Goal: Information Seeking & Learning: Check status

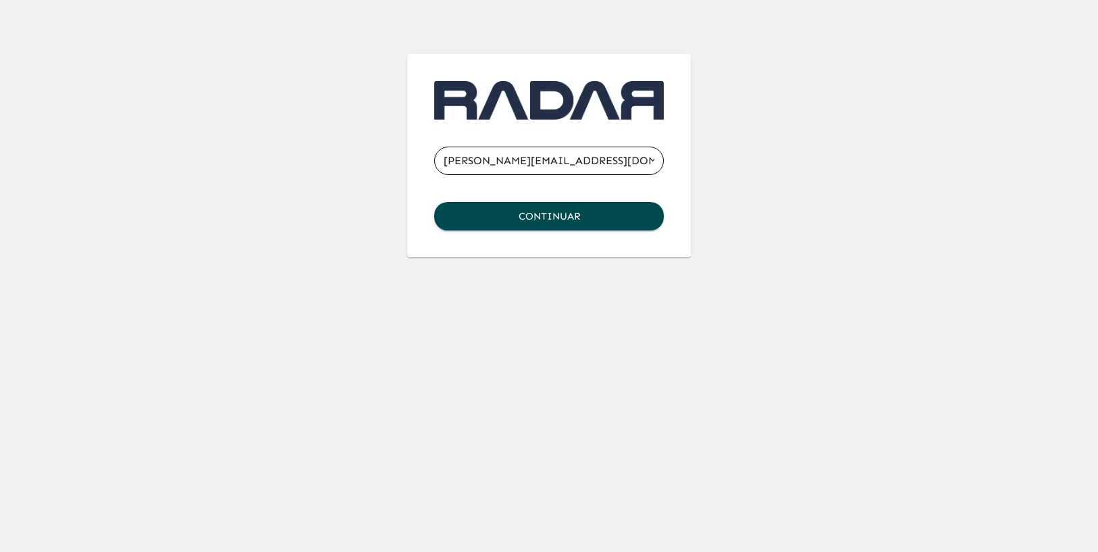
type input "[PERSON_NAME][EMAIL_ADDRESS][DOMAIN_NAME]"
click button "Continuar" at bounding box center [549, 216] width 230 height 28
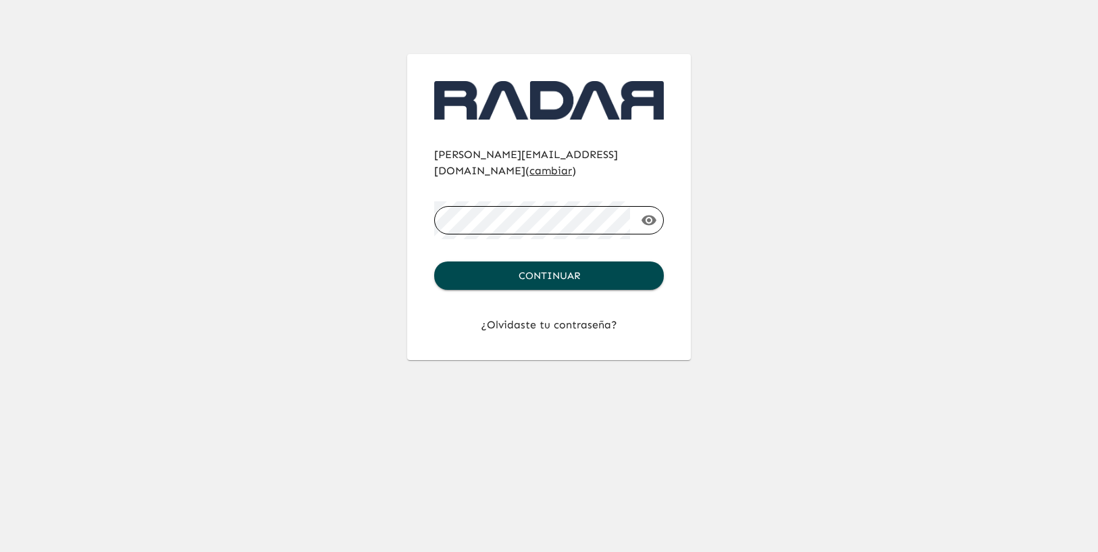
click at [434, 261] on button "Continuar" at bounding box center [549, 275] width 230 height 28
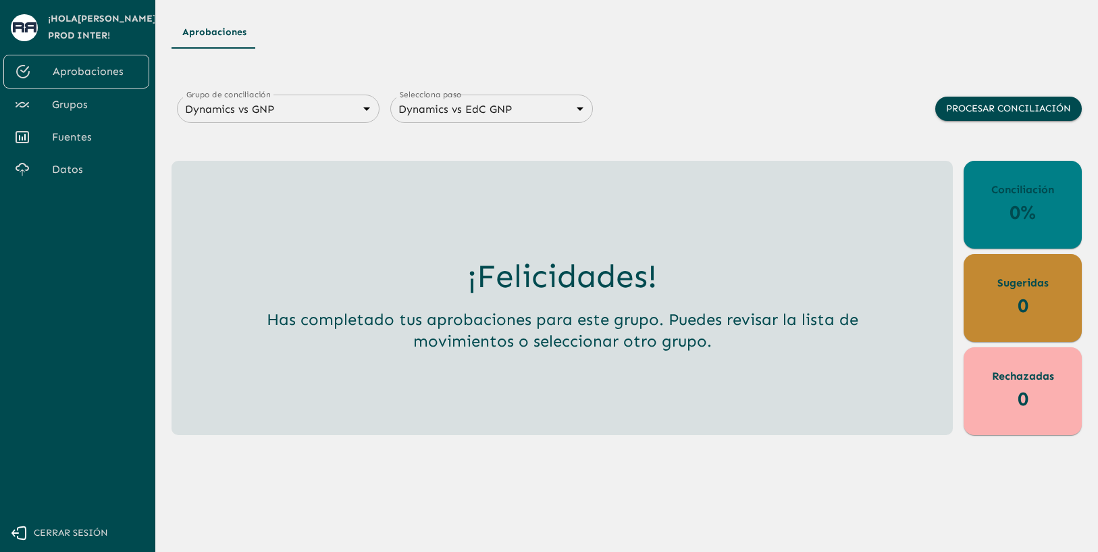
click at [100, 103] on span "Grupos" at bounding box center [95, 105] width 86 height 16
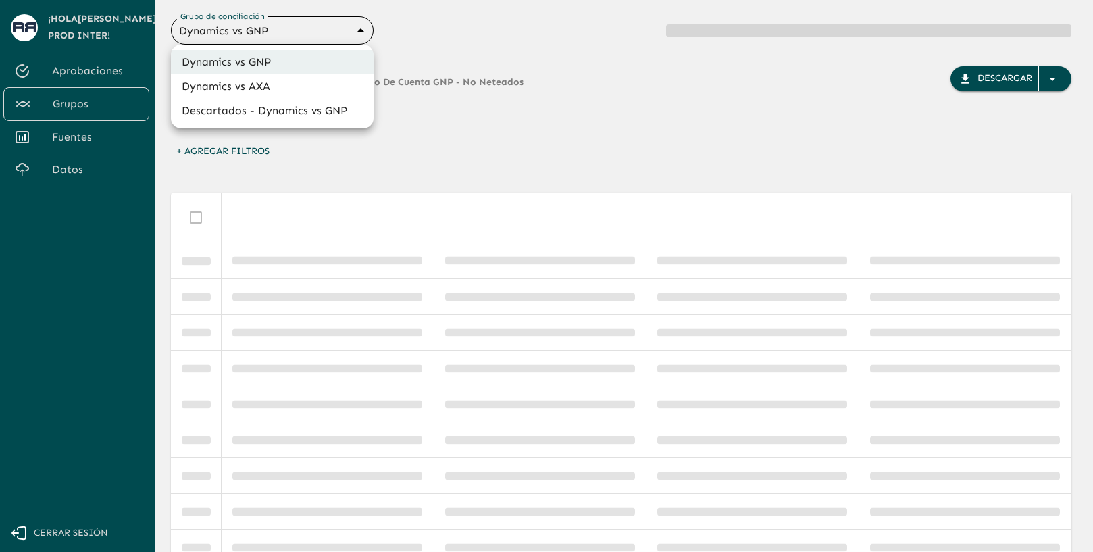
click at [341, 38] on body "Se están procesando los movimientos. Algunas acciones permanecerán deshabilitad…" at bounding box center [546, 276] width 1093 height 552
click at [305, 86] on li "Dynamics vs AXA" at bounding box center [272, 86] width 203 height 24
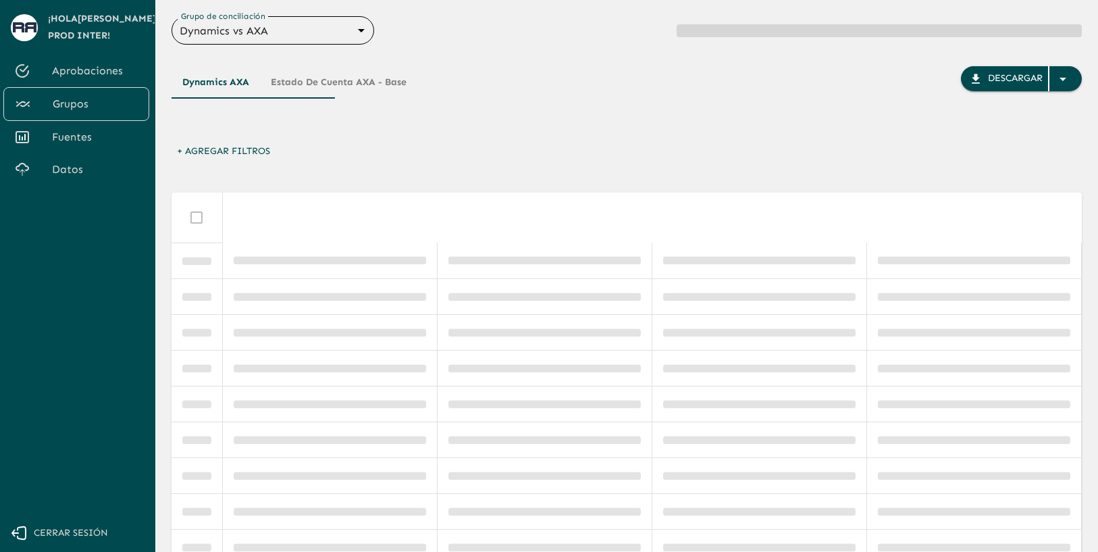
type input "688d0fb445366dcf85fc95f2"
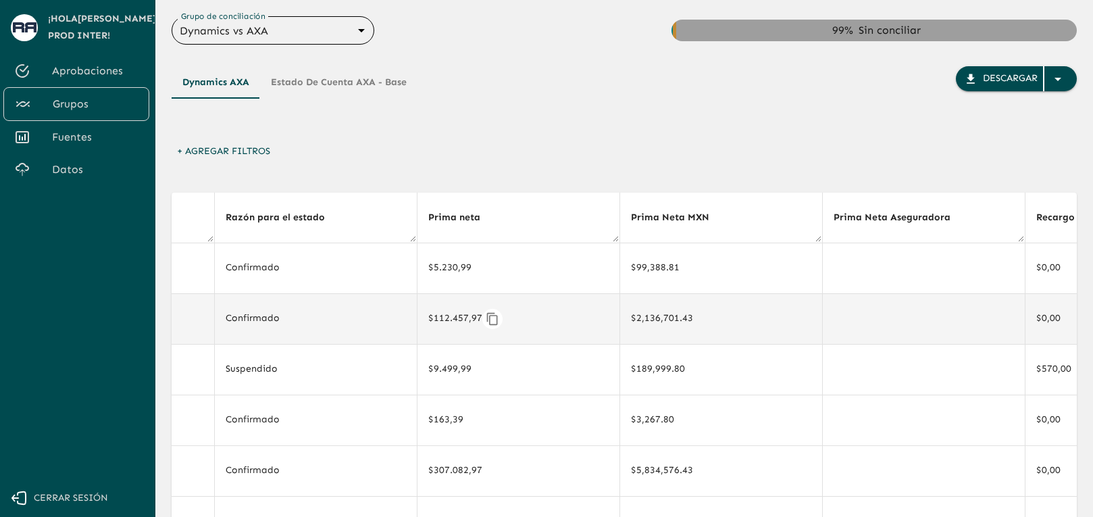
scroll to position [0, 1242]
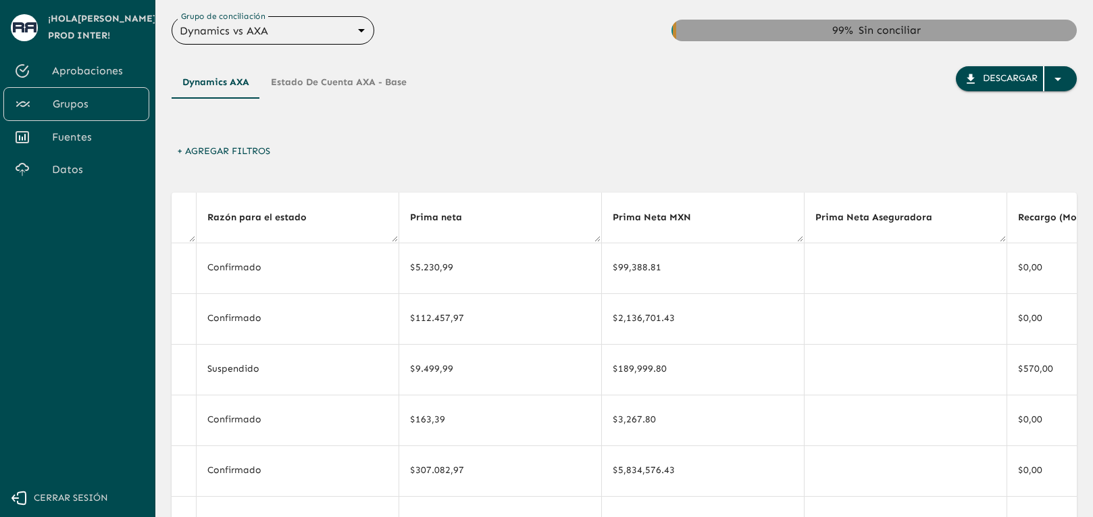
click at [559, 180] on div "Dynamics AXA Estado de cuenta AXA - Base Descargar + Agregar Filtros Estado de …" at bounding box center [624, 402] width 905 height 715
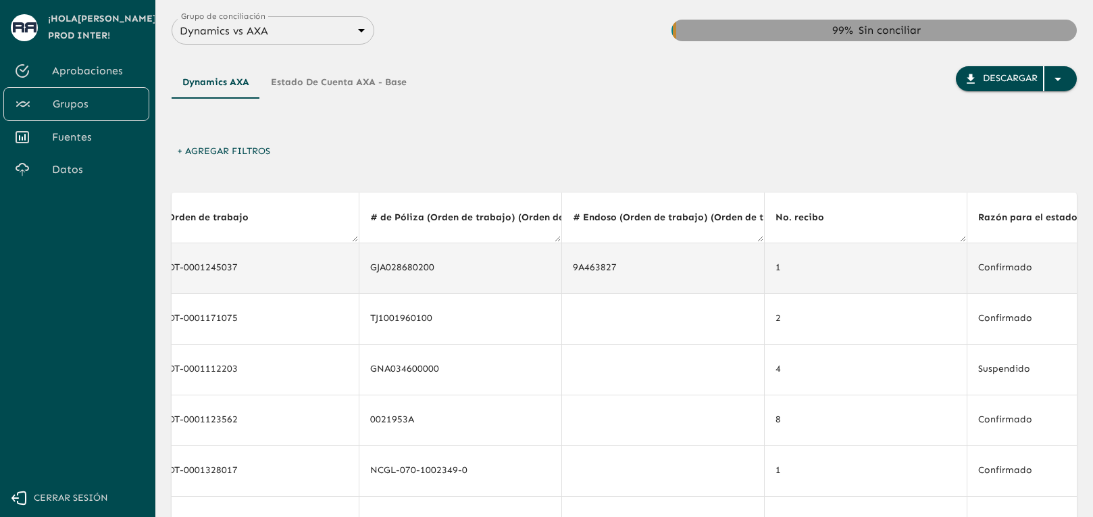
scroll to position [0, 469]
click at [440, 266] on icon "Copiar" at bounding box center [447, 268] width 14 height 14
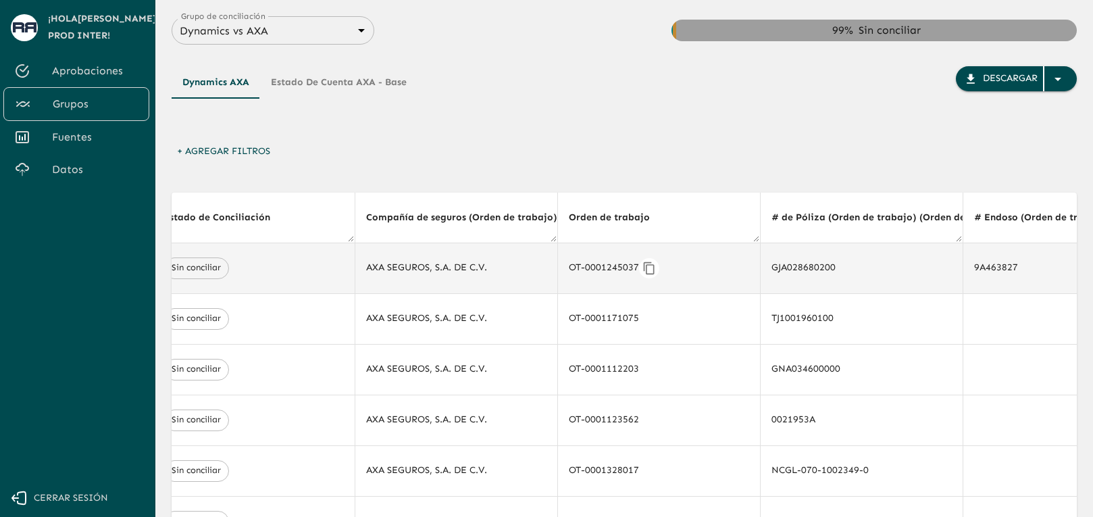
scroll to position [0, 0]
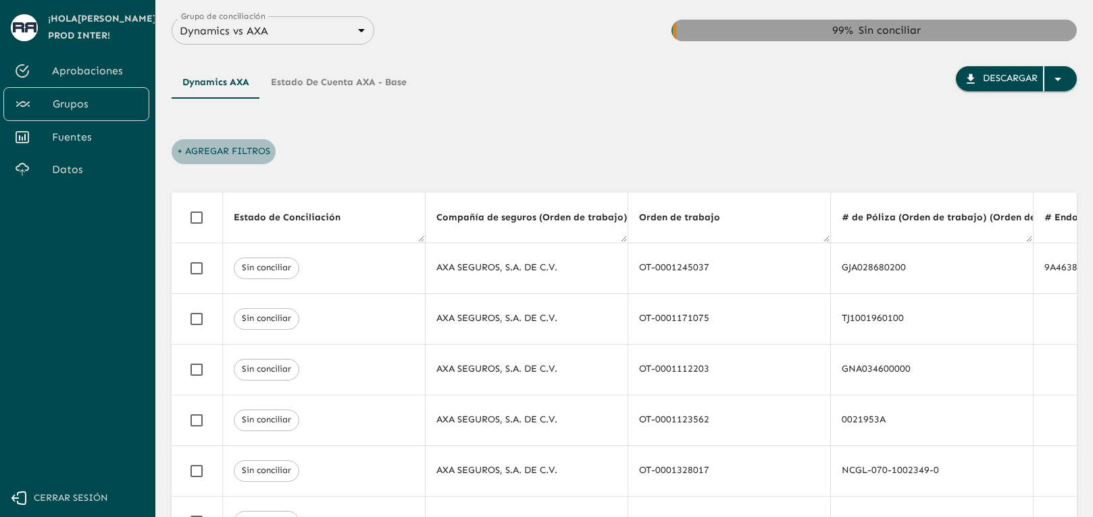
click at [217, 152] on button "+ Agregar Filtros" at bounding box center [224, 151] width 104 height 25
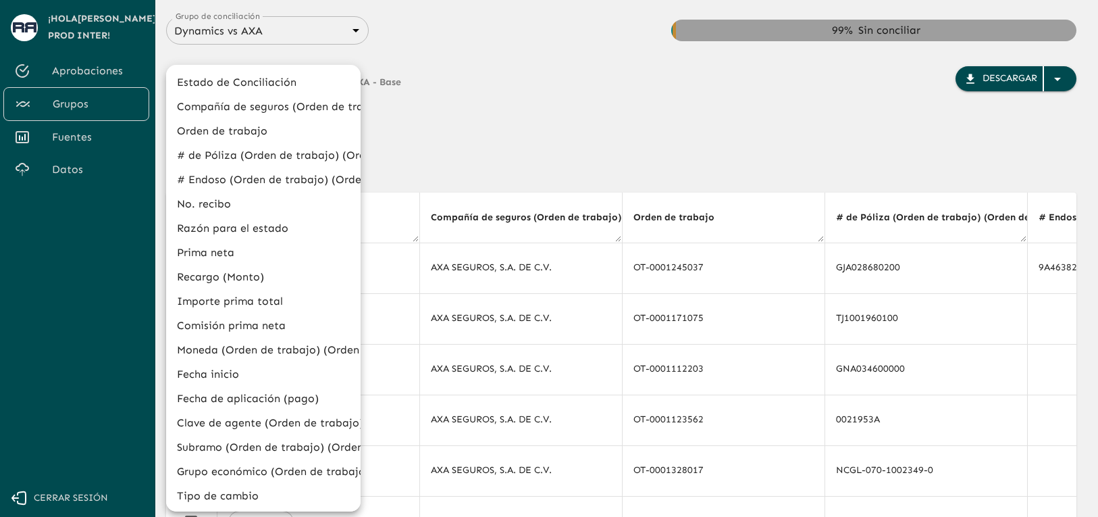
click at [253, 152] on li "# de Póliza (Orden de trabajo) (Orden de trabajo)" at bounding box center [263, 155] width 195 height 24
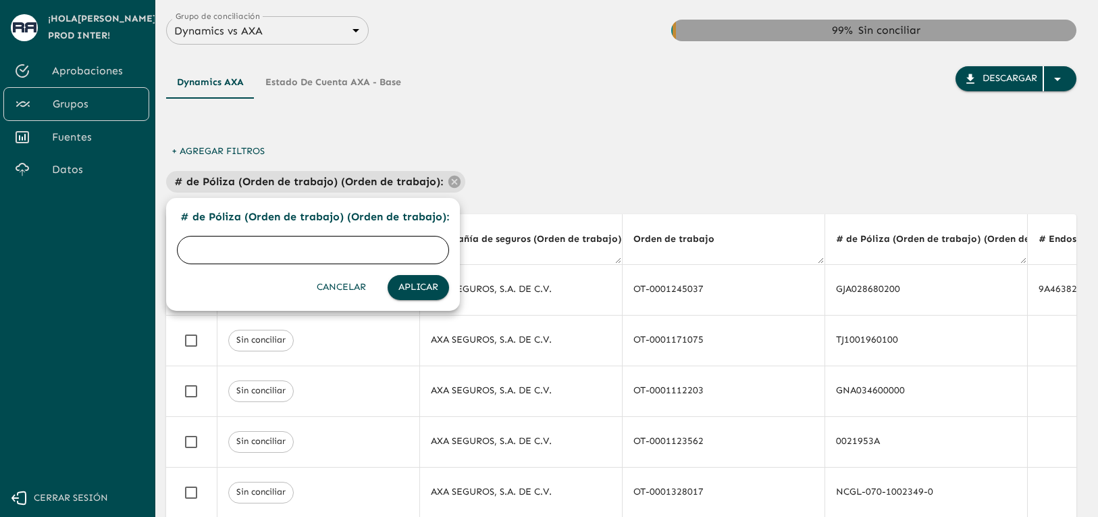
paste input "GJA028680200"
type input "GJA028680200"
click button "Aplicar" at bounding box center [418, 287] width 61 height 25
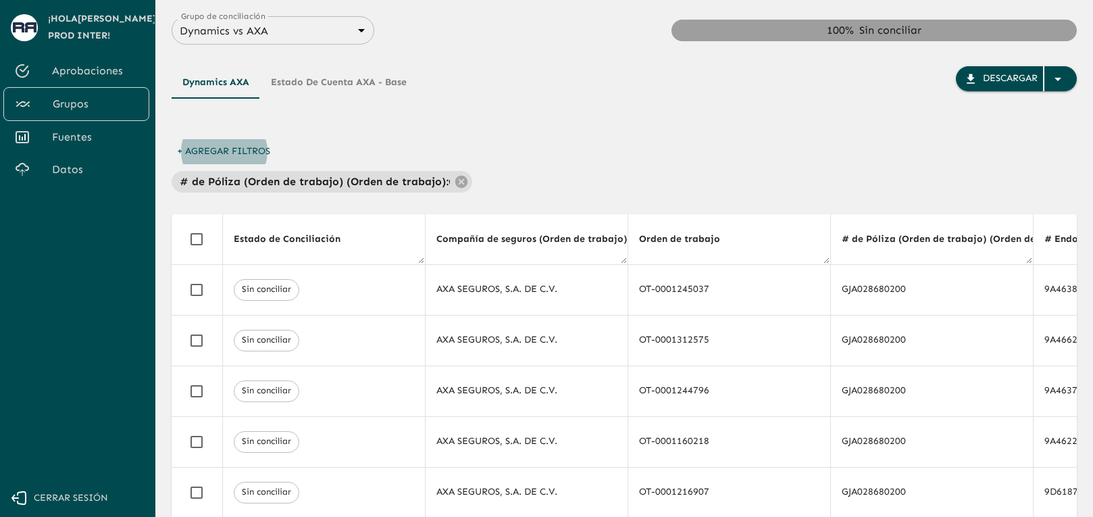
click at [399, 128] on div "Dynamics AXA Estado de cuenta AXA - Base" at bounding box center [295, 102] width 246 height 73
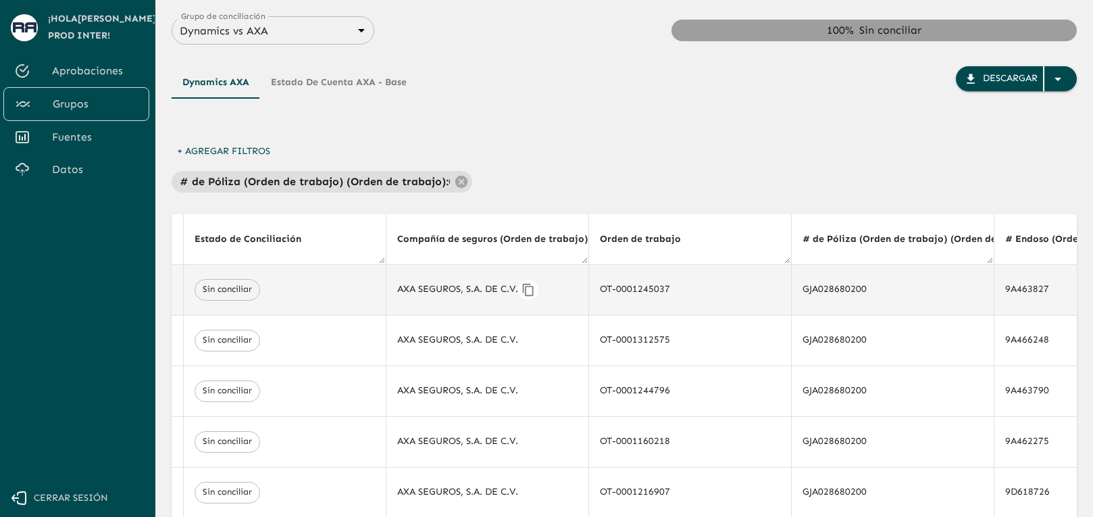
scroll to position [0, 47]
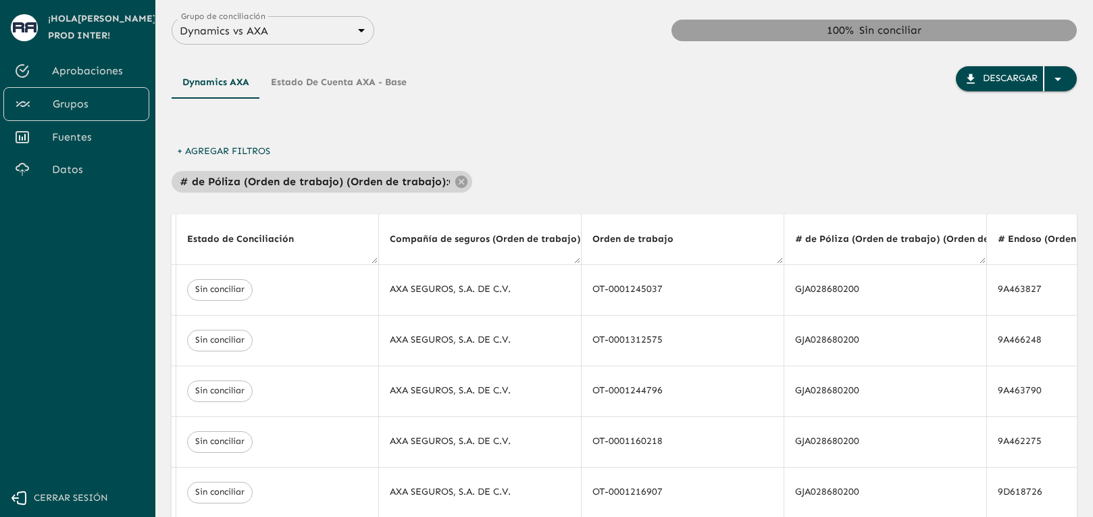
click at [404, 178] on p "# de Póliza (Orden de trabajo) (Orden de trabajo) :" at bounding box center [314, 182] width 269 height 16
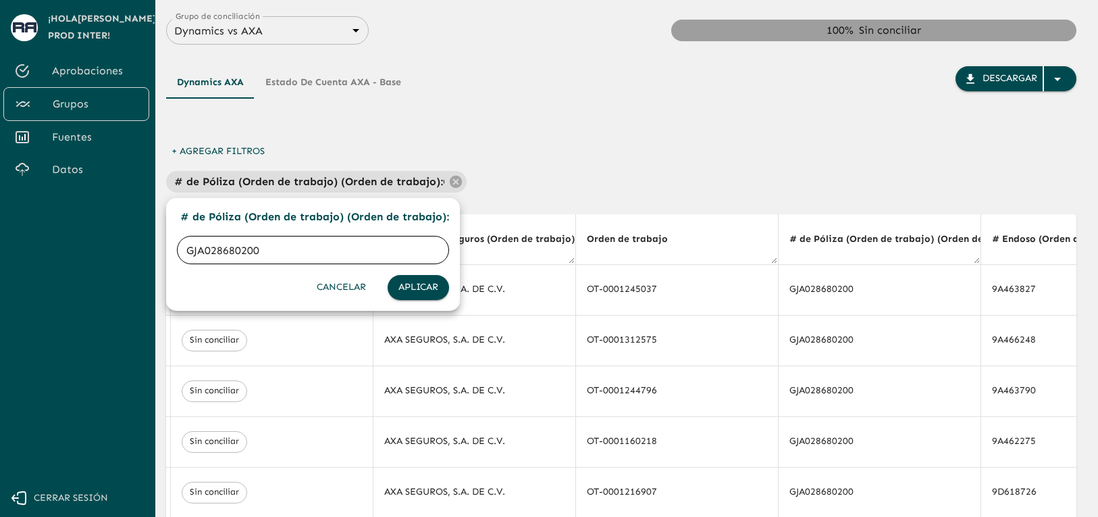
drag, startPoint x: 271, startPoint y: 250, endPoint x: 172, endPoint y: 253, distance: 98.7
click at [172, 253] on form "# de Póliza (Orden de trabajo) (Orden de trabajo) : GJA028680200 ​ Cancelar Apl…" at bounding box center [313, 254] width 294 height 102
click at [338, 103] on div at bounding box center [549, 258] width 1098 height 517
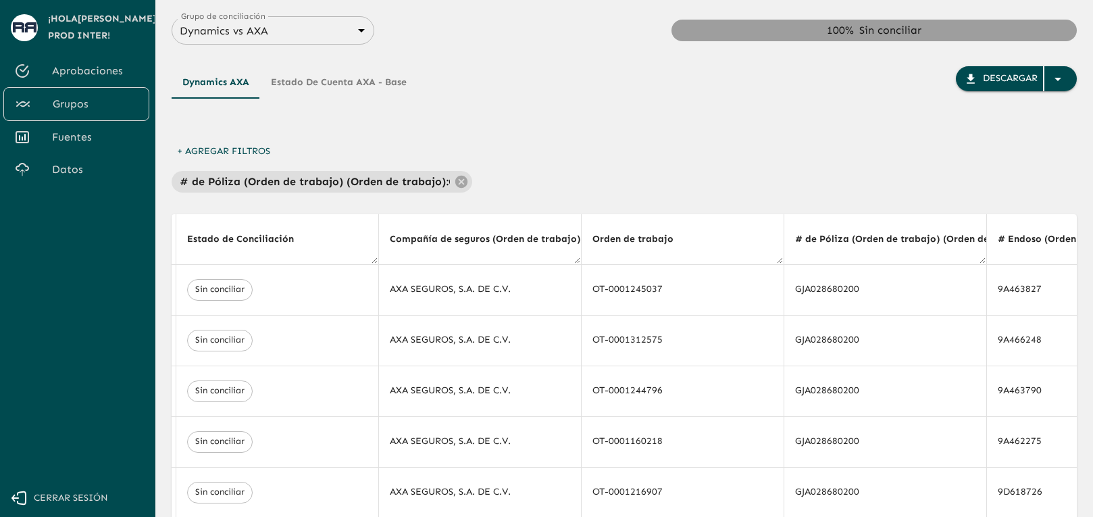
click at [325, 80] on button "Estado de cuenta AXA - Base" at bounding box center [338, 82] width 157 height 32
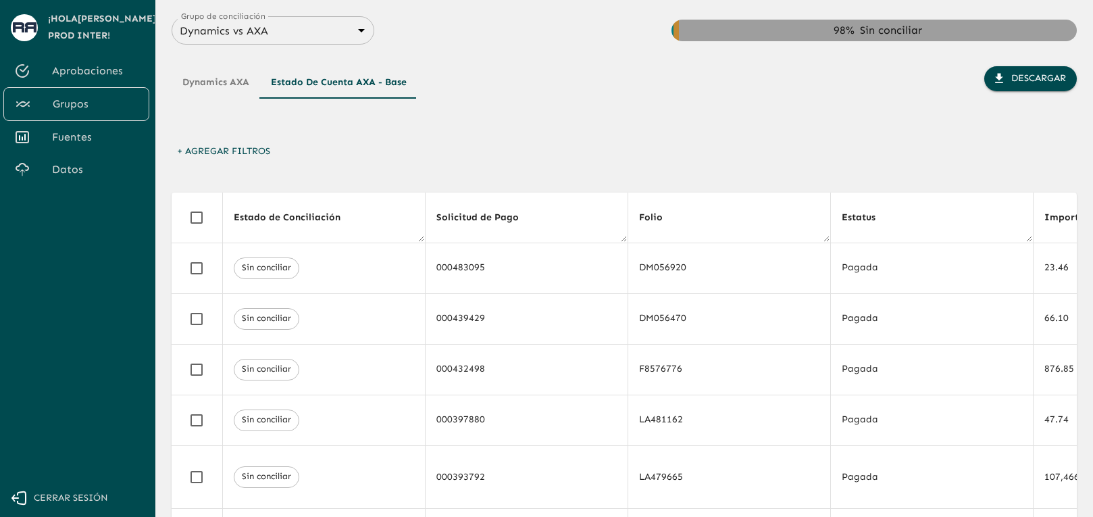
click at [242, 157] on button "+ Agregar Filtros" at bounding box center [224, 151] width 104 height 25
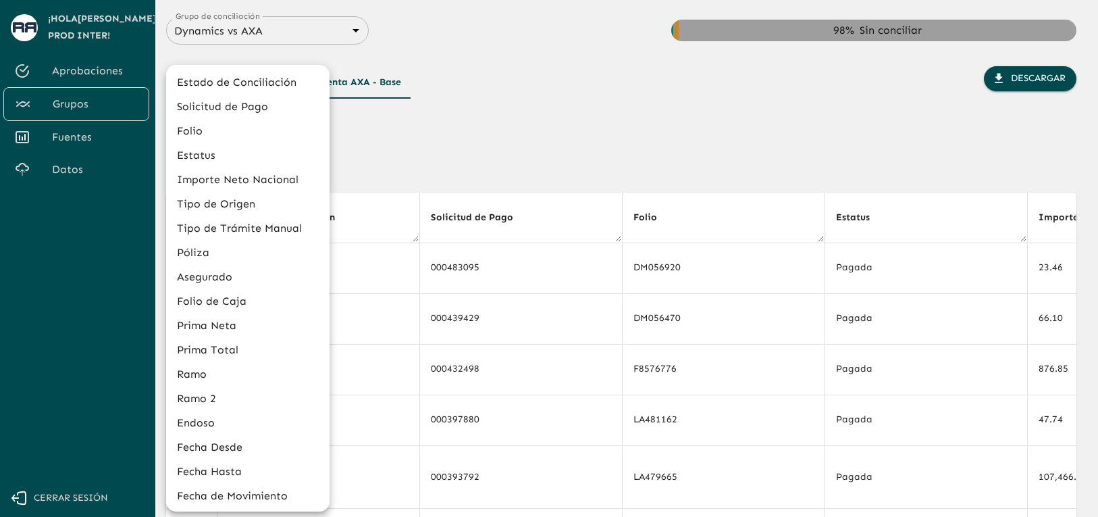
click at [206, 249] on li "Póliza" at bounding box center [247, 252] width 163 height 24
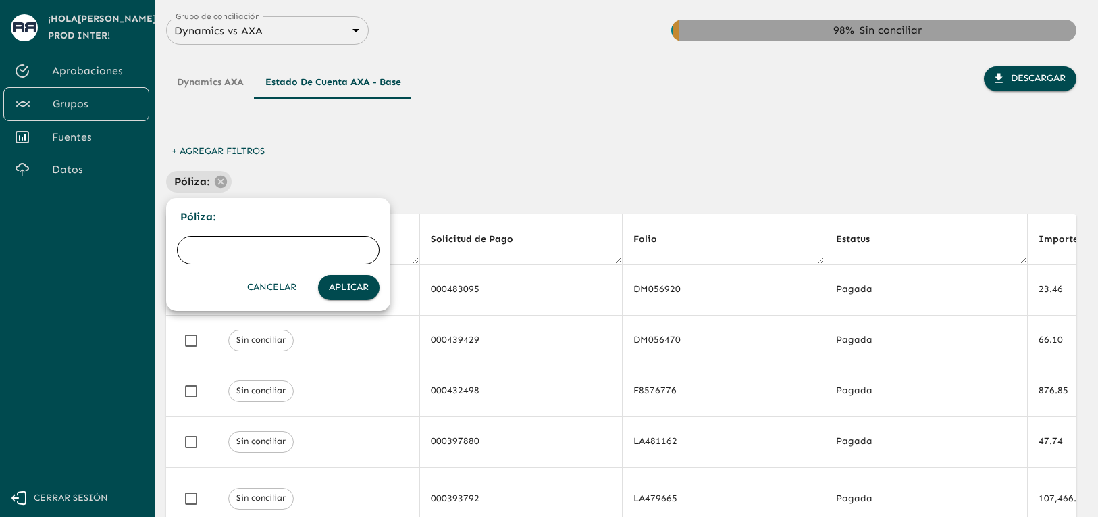
paste input "GJA028680200"
type input "GJA028680200"
click button "Aplicar" at bounding box center [348, 287] width 61 height 25
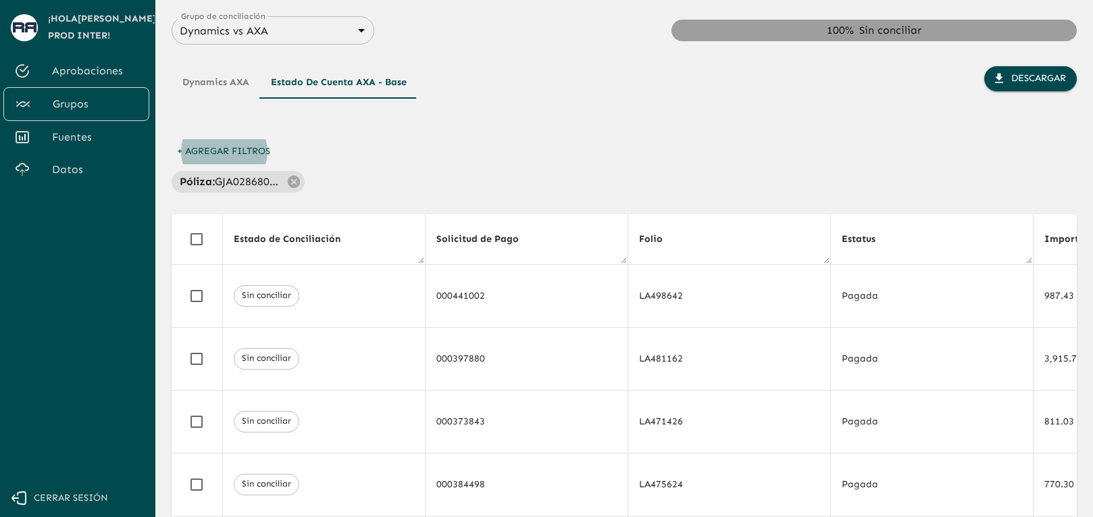
click at [624, 131] on div "Dynamics AXA Estado de cuenta AXA - Base Descargar" at bounding box center [624, 102] width 905 height 73
click at [663, 138] on div "Dynamics AXA Estado de cuenta AXA - Base Descargar" at bounding box center [624, 102] width 905 height 73
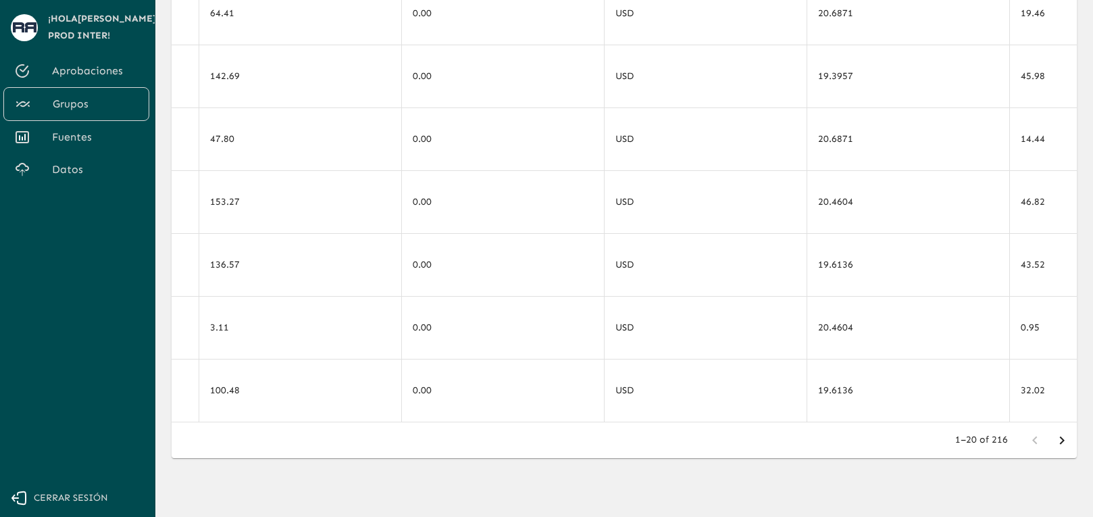
scroll to position [264, 0]
click at [1058, 436] on icon "Go to next page" at bounding box center [1062, 440] width 16 height 16
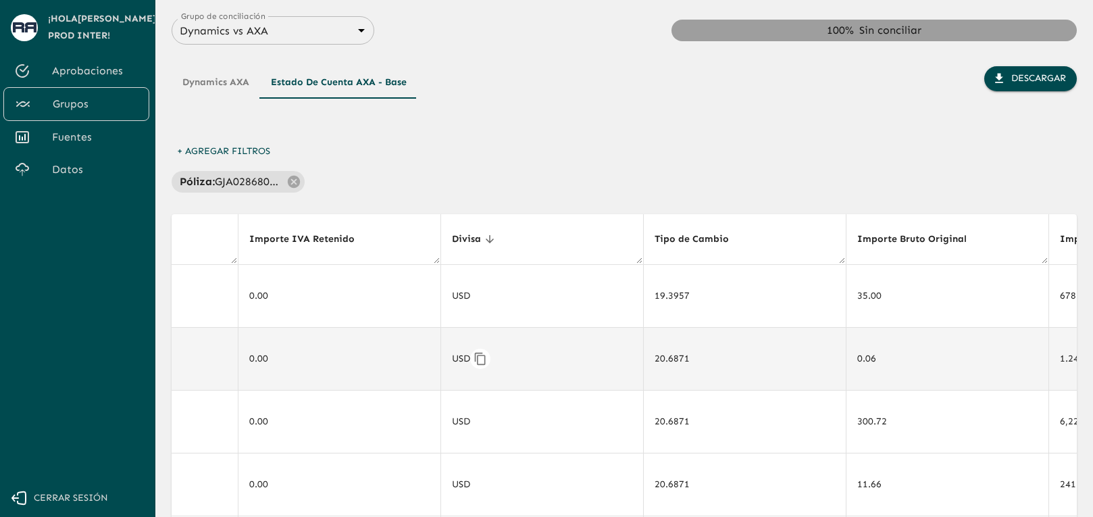
scroll to position [0, 7510]
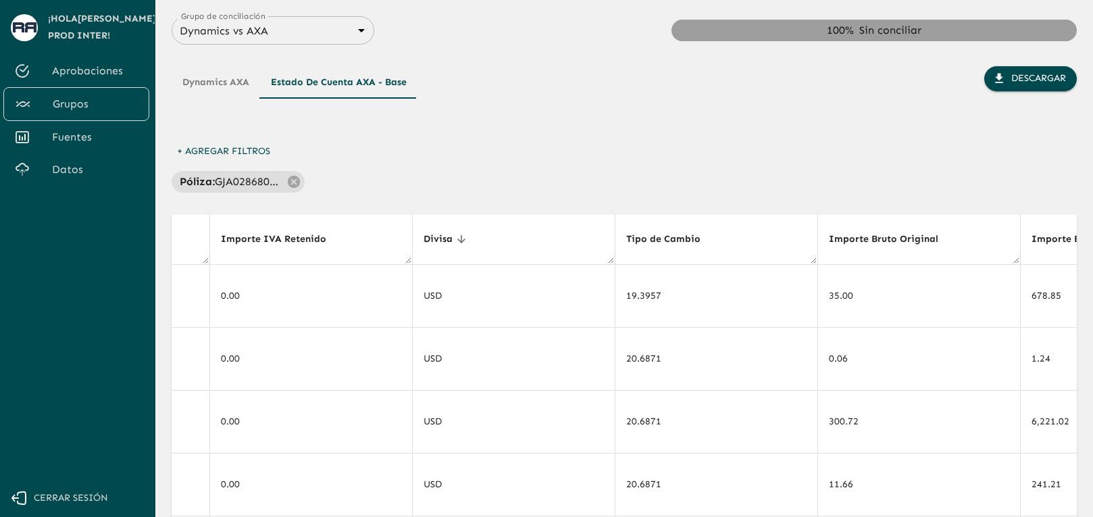
click at [463, 240] on span "Divisa" at bounding box center [447, 239] width 47 height 16
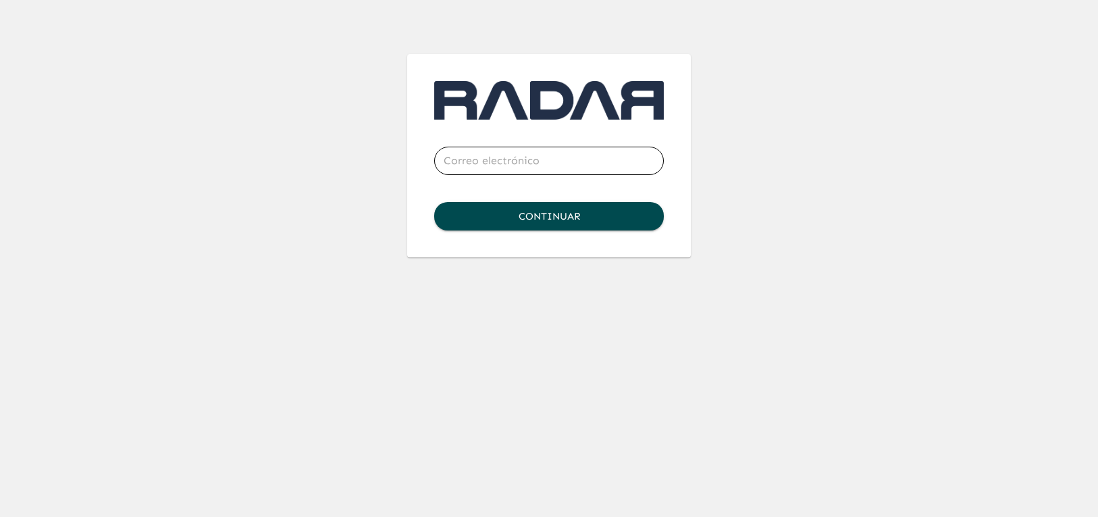
click at [462, 167] on input "email" at bounding box center [549, 161] width 230 height 38
type input "[PERSON_NAME][EMAIL_ADDRESS][DOMAIN_NAME]"
click button "Continuar" at bounding box center [549, 216] width 230 height 28
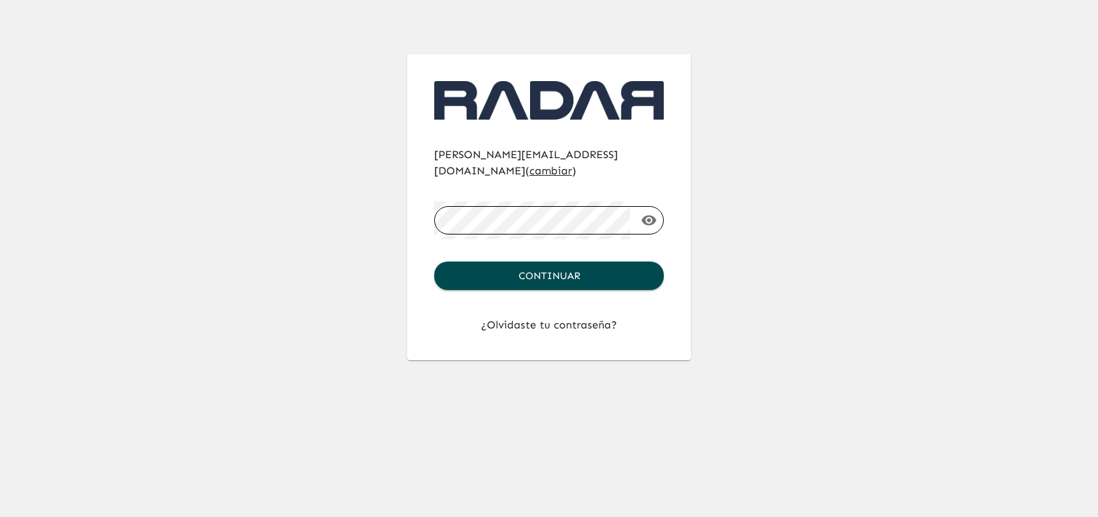
click at [434, 261] on button "Continuar" at bounding box center [549, 275] width 230 height 28
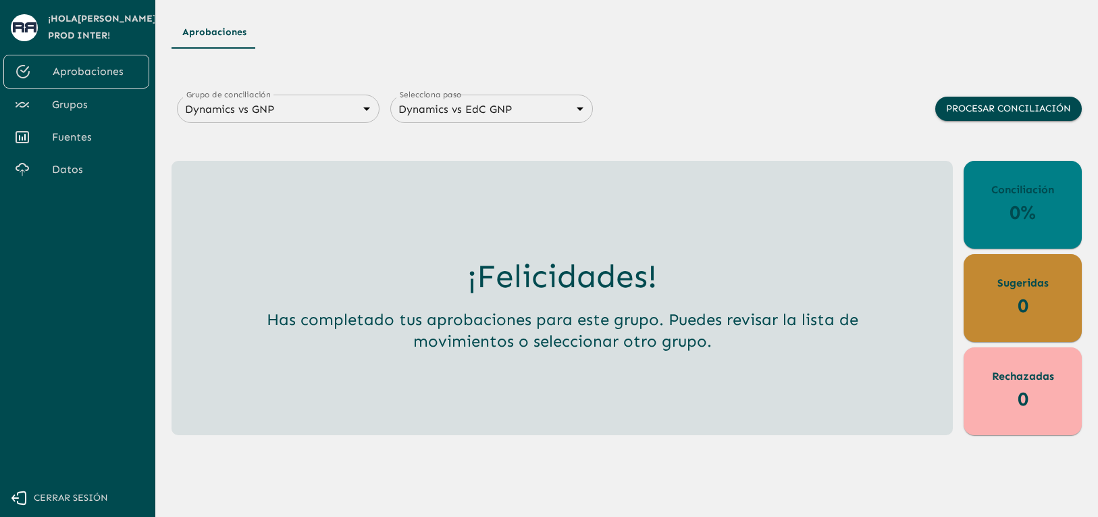
click at [93, 102] on span "Grupos" at bounding box center [95, 105] width 86 height 16
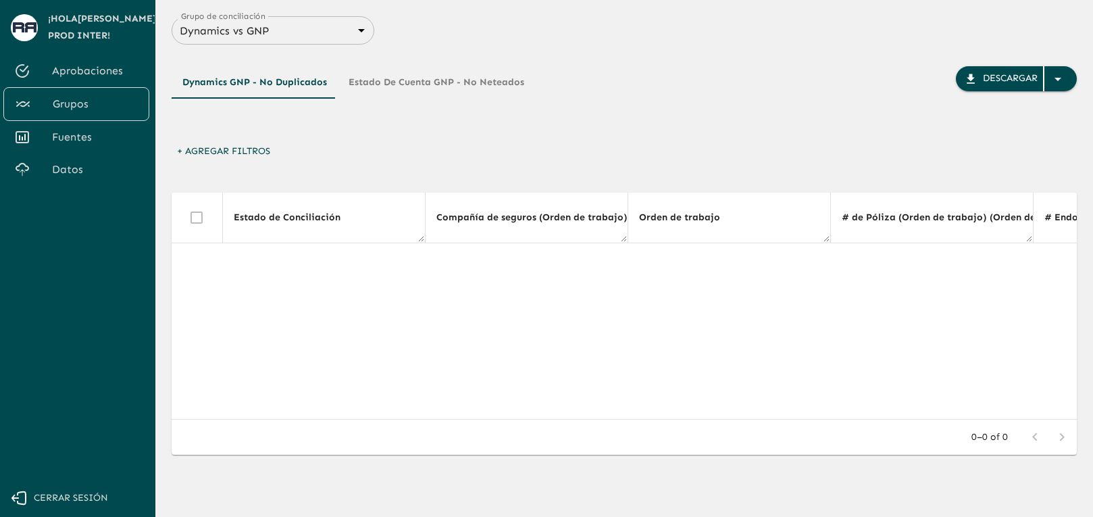
click at [337, 26] on body "Se están procesando los movimientos. Algunas acciones permanecerán deshabilitad…" at bounding box center [546, 258] width 1093 height 517
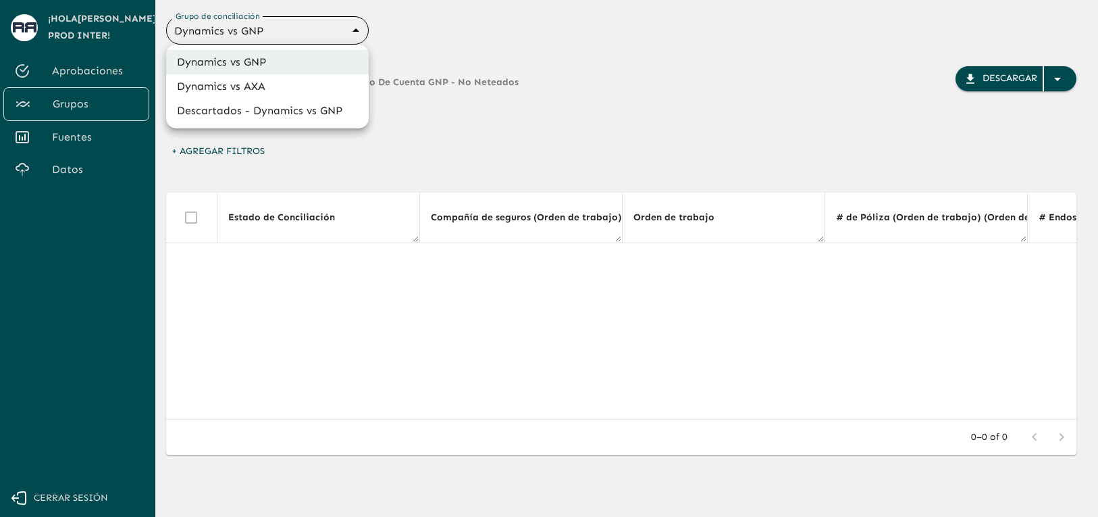
click at [284, 88] on li "Dynamics vs AXA" at bounding box center [267, 86] width 203 height 24
type input "688d0fb445366dcf85fc95f2"
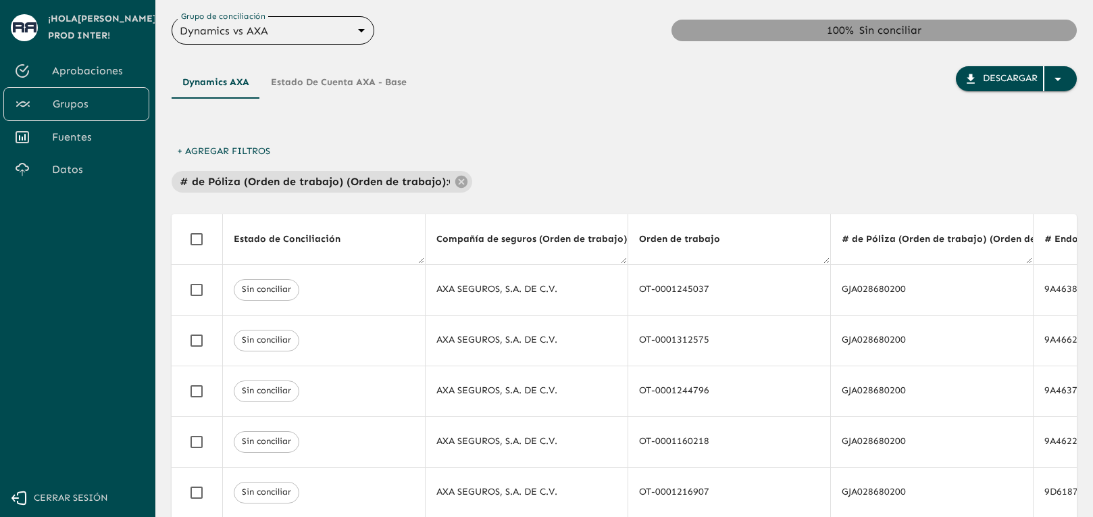
click at [317, 102] on div "Dynamics AXA Estado de cuenta AXA - Base" at bounding box center [295, 102] width 246 height 73
click at [336, 82] on button "Estado de cuenta AXA - Base" at bounding box center [338, 82] width 157 height 32
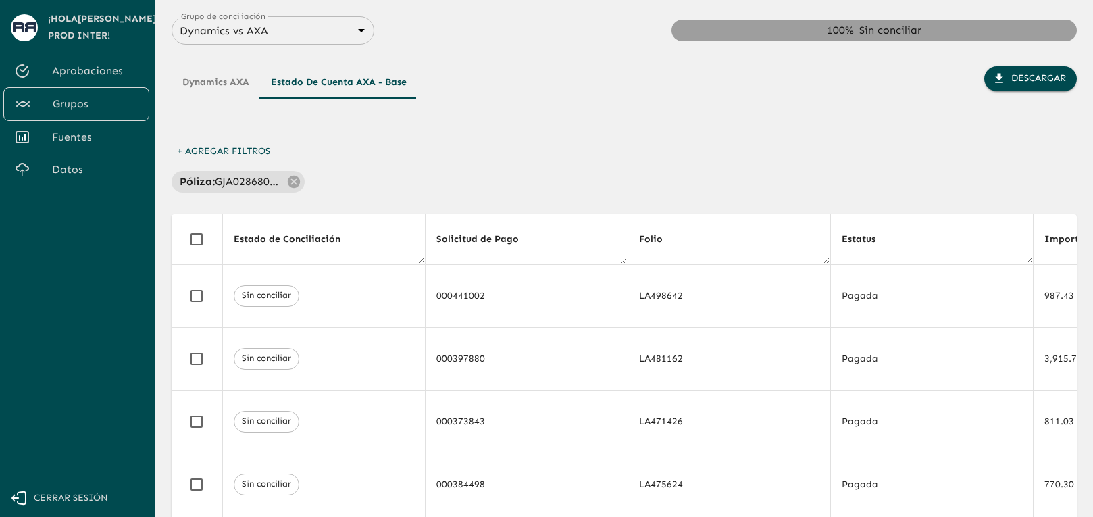
click at [222, 89] on button "Dynamics AXA" at bounding box center [216, 82] width 88 height 32
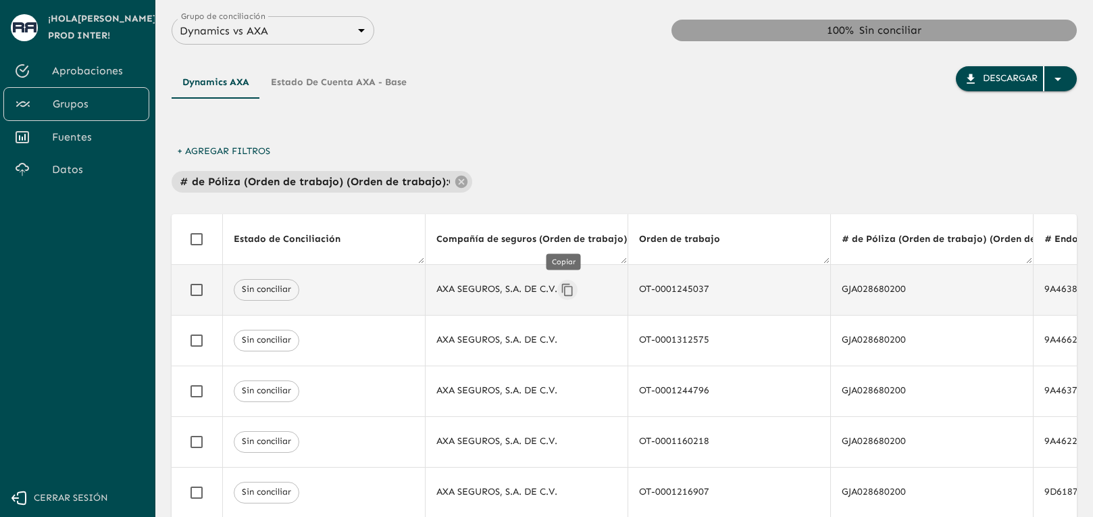
click at [566, 297] on button "Copiar" at bounding box center [567, 290] width 20 height 20
click at [569, 155] on div "+ Agregar Filtros # de Póliza (Orden de trabajo) (Orden de trabajo) : GJA028680…" at bounding box center [624, 165] width 905 height 53
click at [349, 75] on button "Estado de cuenta AXA - Base" at bounding box center [338, 82] width 157 height 32
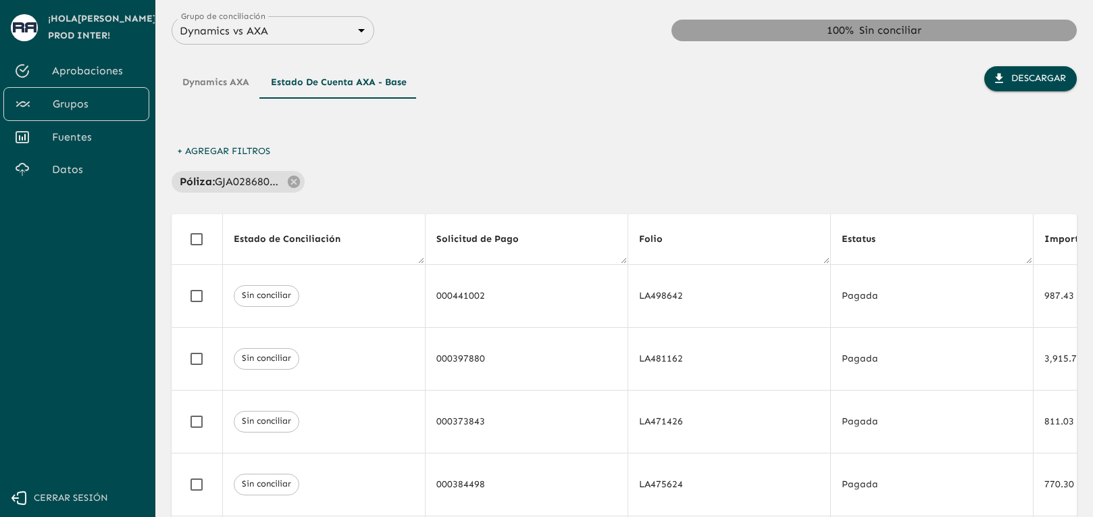
click at [228, 86] on button "Dynamics AXA" at bounding box center [216, 82] width 88 height 32
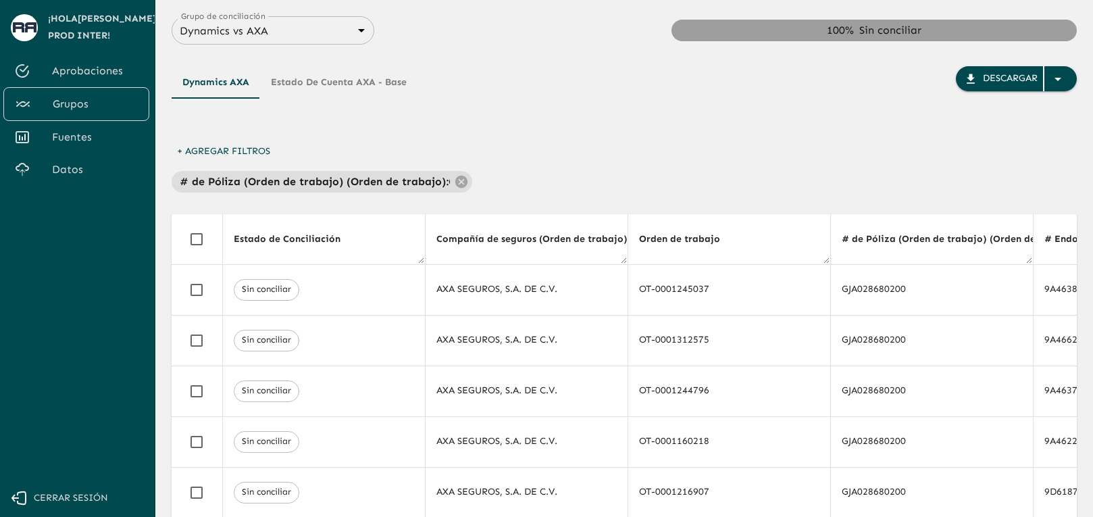
click at [292, 94] on button "Estado de cuenta AXA - Base" at bounding box center [338, 82] width 157 height 32
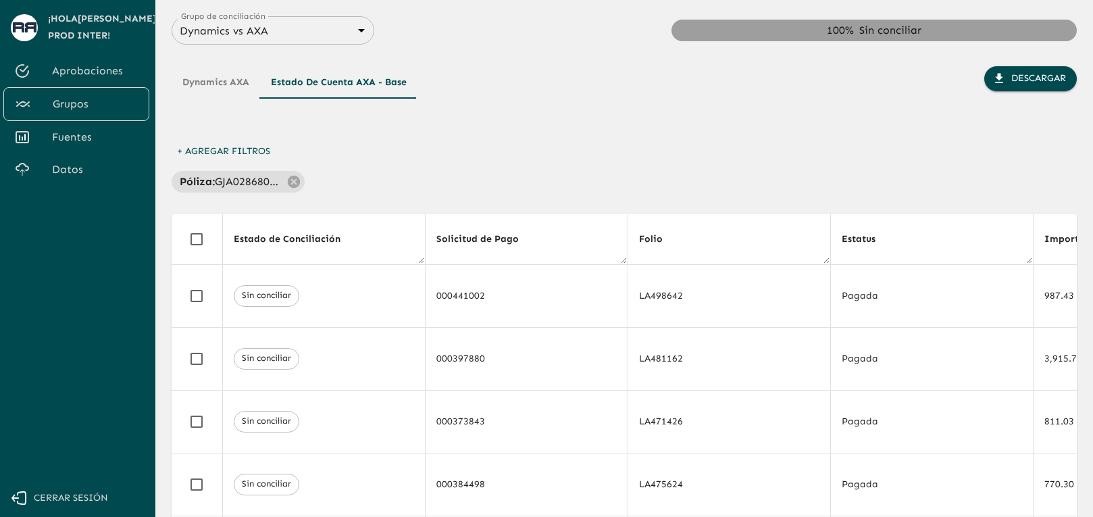
click at [226, 84] on button "Dynamics AXA" at bounding box center [216, 82] width 88 height 32
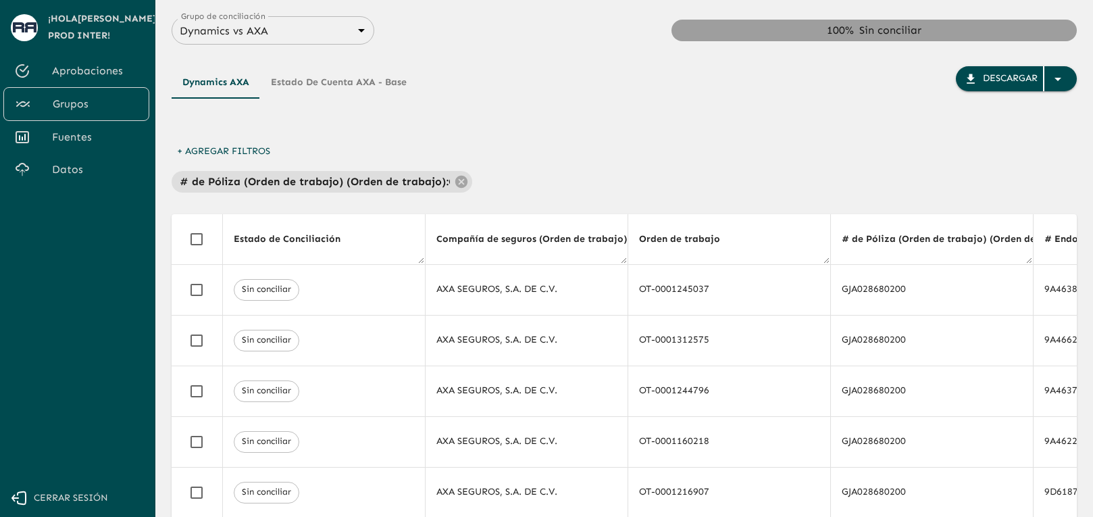
click at [666, 106] on div "Dynamics AXA Estado de cuenta AXA - Base Descargar" at bounding box center [624, 102] width 905 height 73
click at [840, 188] on div "# de Póliza (Orden de trabajo) (Orden de trabajo) : GJA028680200" at bounding box center [624, 182] width 905 height 22
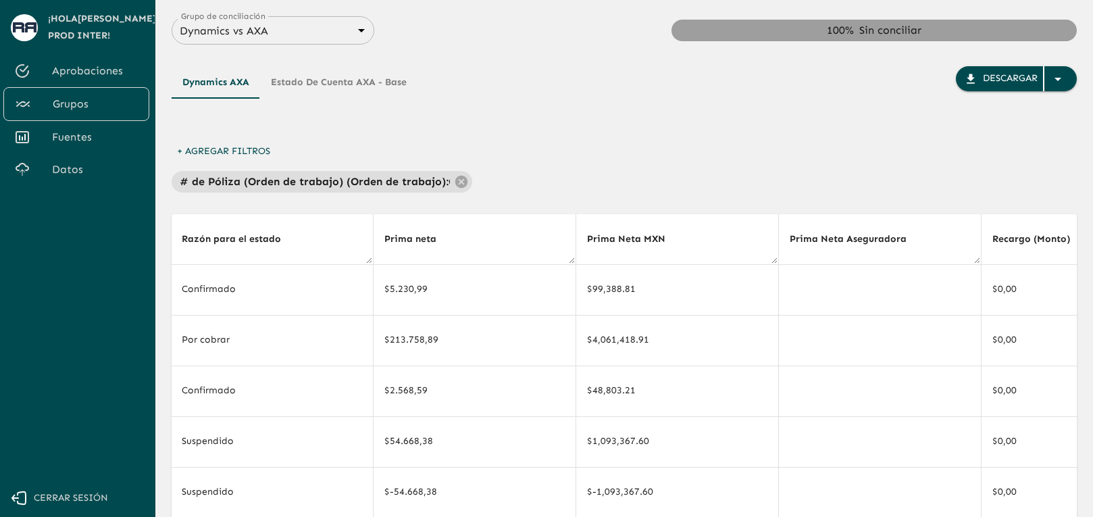
scroll to position [0, 1259]
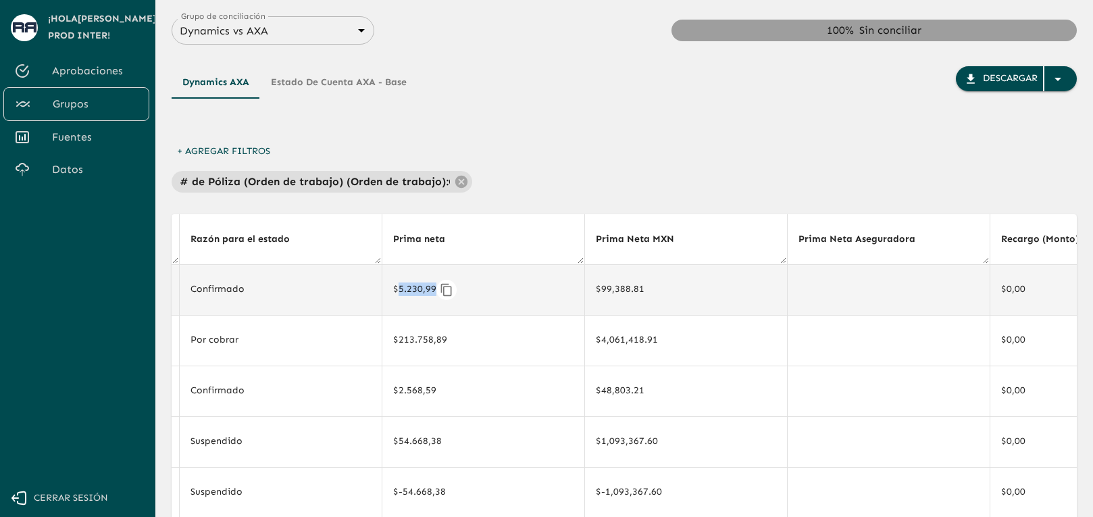
drag, startPoint x: 391, startPoint y: 289, endPoint x: 427, endPoint y: 288, distance: 35.8
click at [427, 288] on div "$5.230,99" at bounding box center [483, 290] width 180 height 20
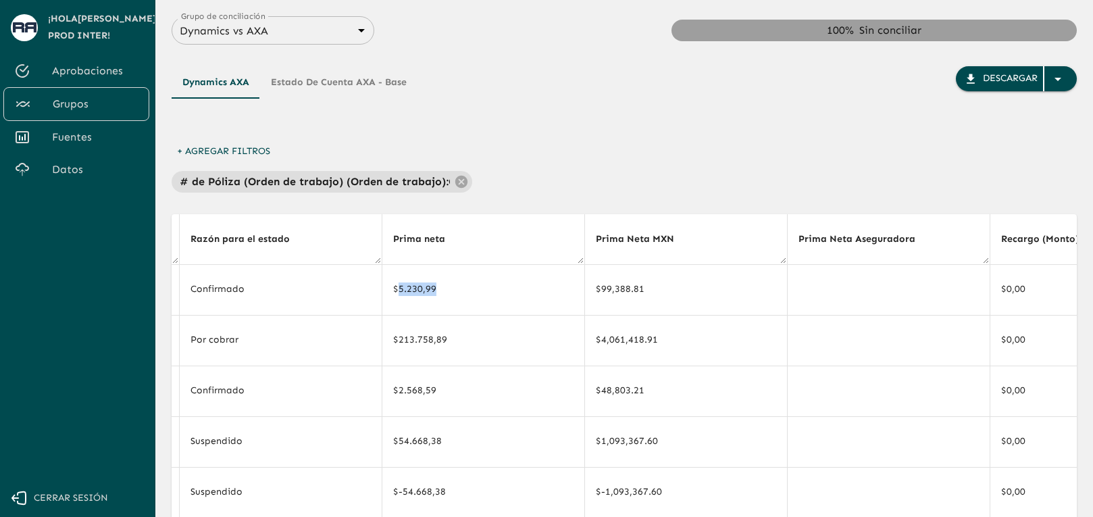
click at [374, 84] on button "Estado de cuenta AXA - Base" at bounding box center [338, 82] width 157 height 32
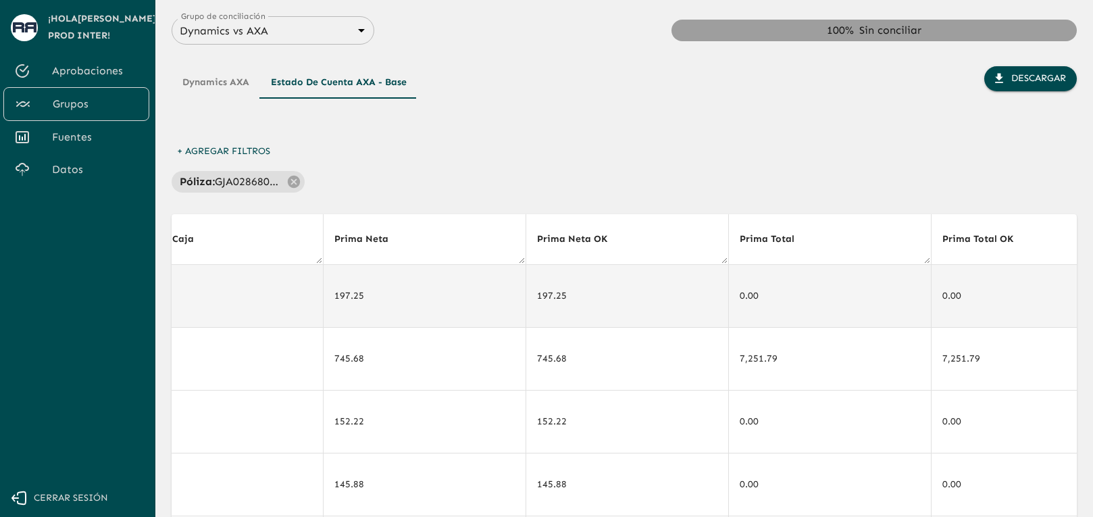
scroll to position [0, 2092]
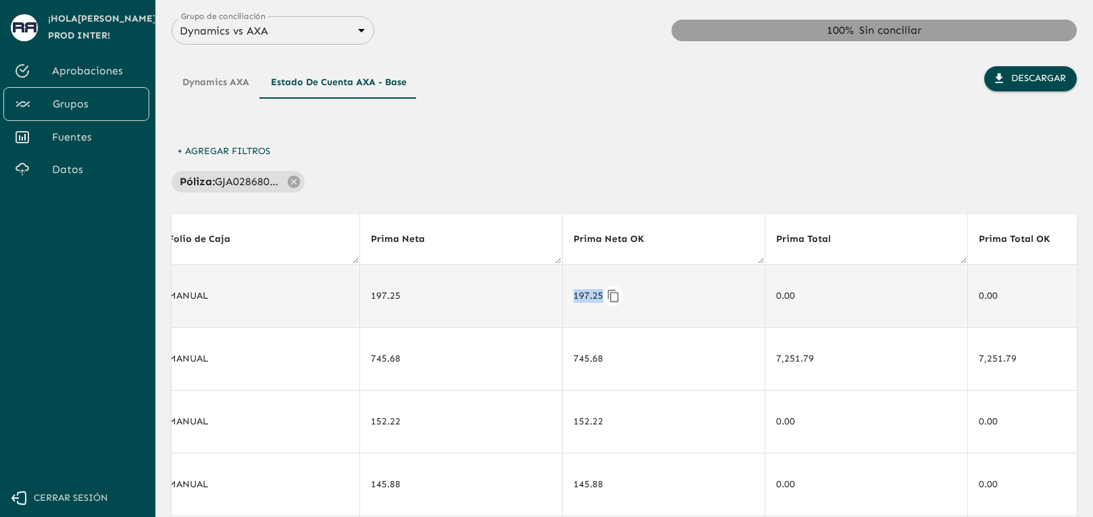
drag, startPoint x: 595, startPoint y: 297, endPoint x: 567, endPoint y: 294, distance: 27.8
click at [573, 294] on div "197.25" at bounding box center [663, 296] width 180 height 20
drag, startPoint x: 390, startPoint y: 297, endPoint x: 364, endPoint y: 295, distance: 26.4
click at [364, 295] on td "197.25" at bounding box center [460, 295] width 203 height 63
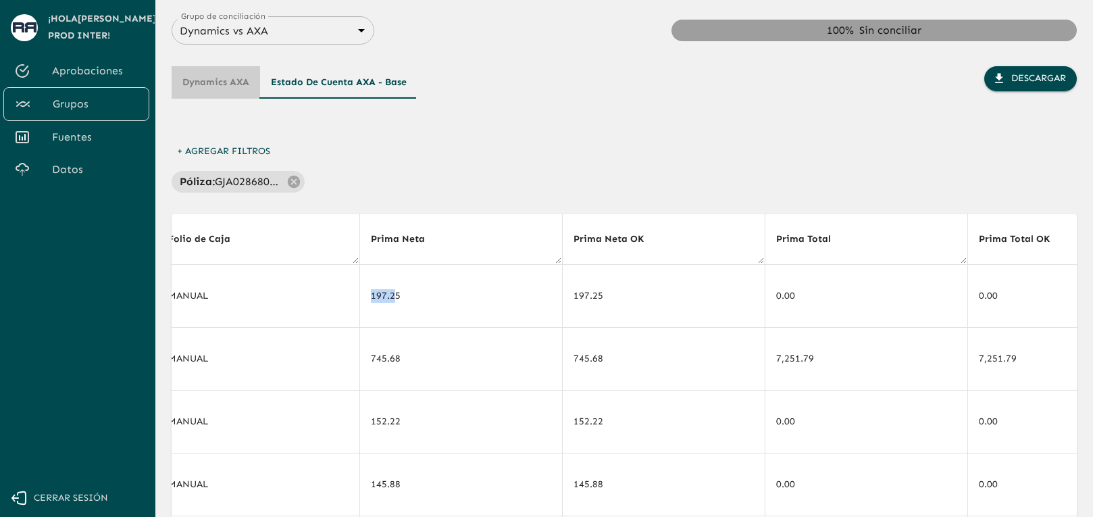
click at [213, 67] on button "Dynamics AXA" at bounding box center [216, 82] width 88 height 32
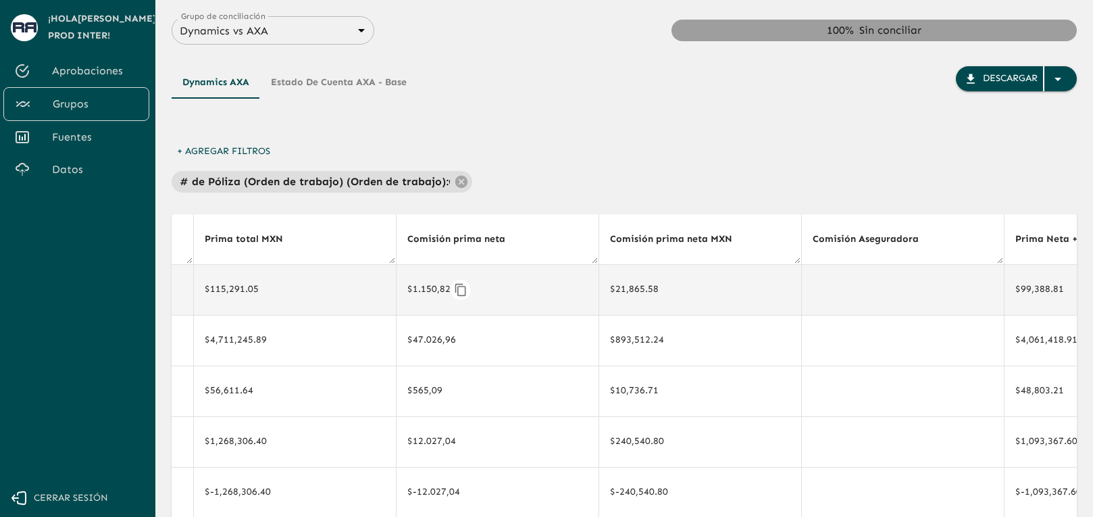
scroll to position [0, 2667]
drag, startPoint x: 403, startPoint y: 288, endPoint x: 438, endPoint y: 288, distance: 35.1
click at [438, 288] on div "$1.150,82" at bounding box center [494, 290] width 180 height 20
click at [360, 90] on button "Estado de cuenta AXA - Base" at bounding box center [338, 82] width 157 height 32
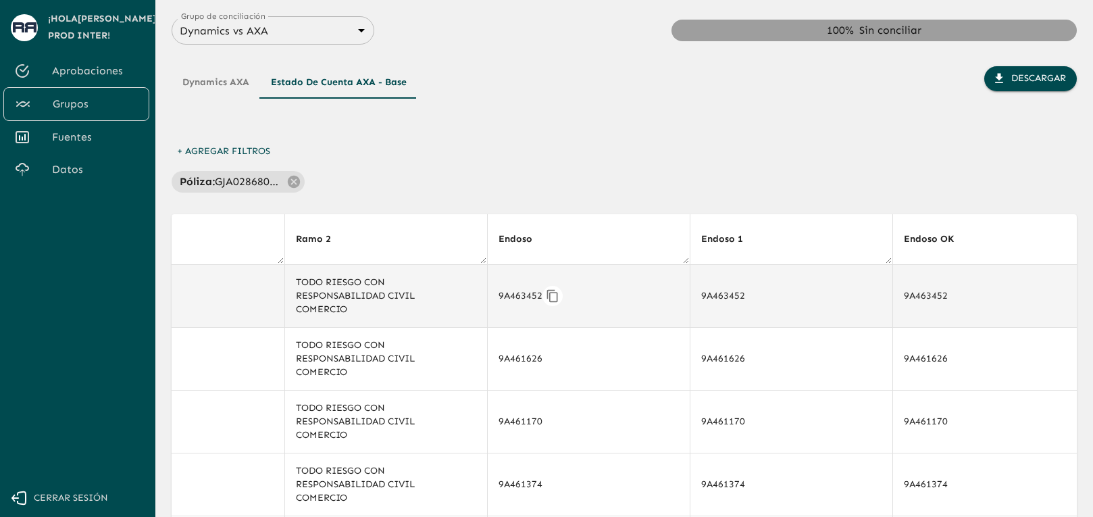
scroll to position [0, 3184]
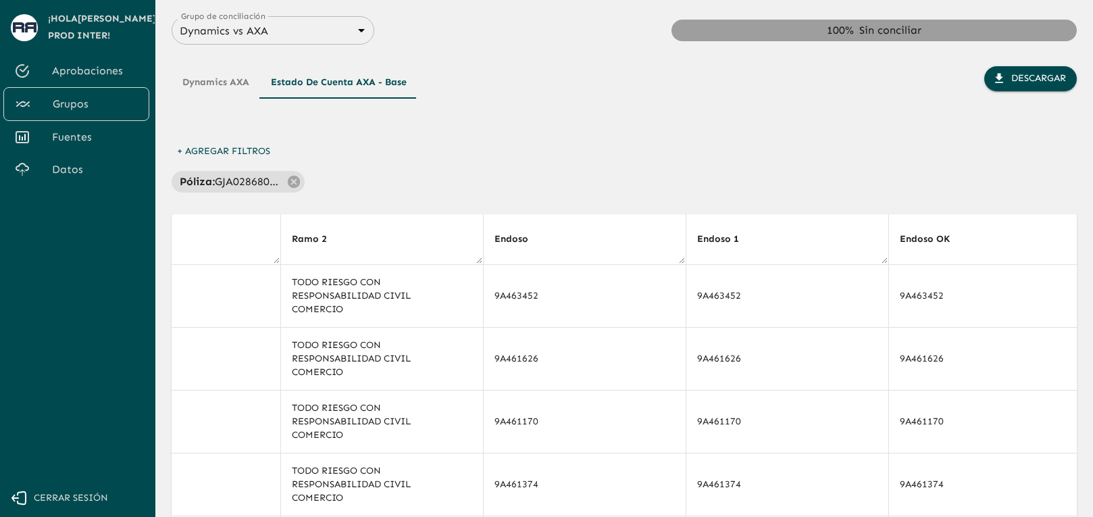
click at [649, 147] on div "+ Agregar Filtros Póliza : GJA028680200" at bounding box center [624, 165] width 905 height 53
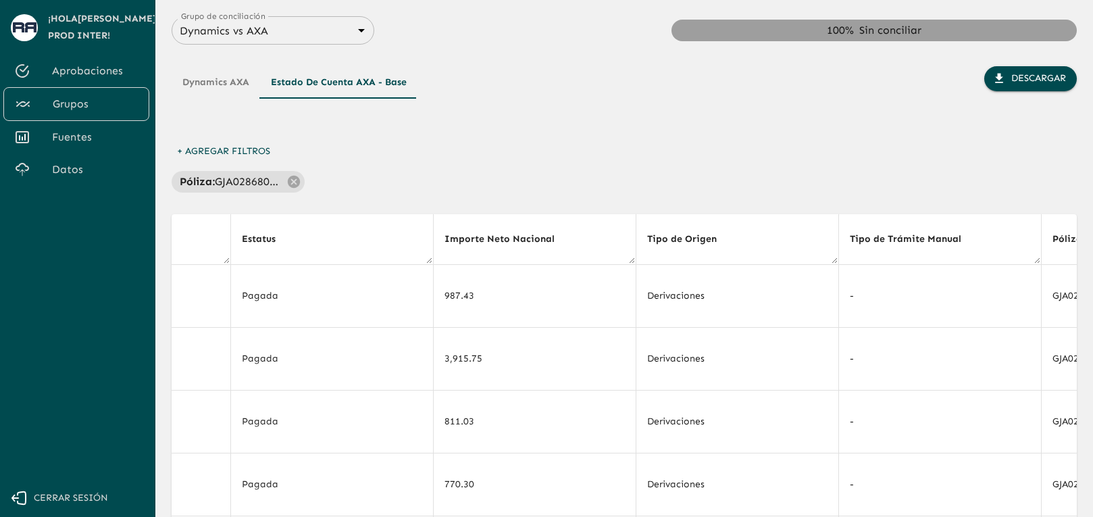
scroll to position [0, 7739]
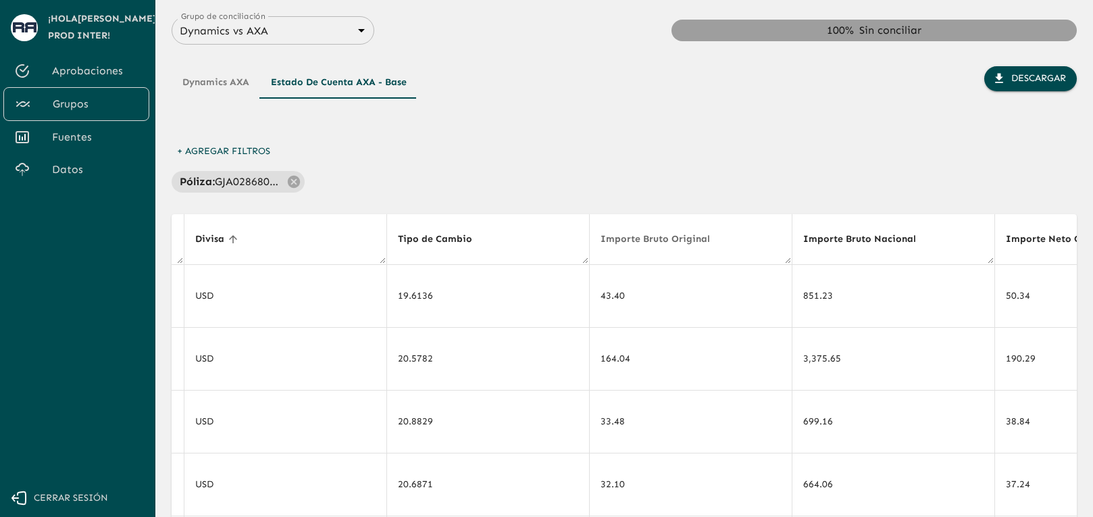
drag, startPoint x: 702, startPoint y: 241, endPoint x: 629, endPoint y: 158, distance: 111.0
click at [629, 158] on div "Dynamics AXA Estado de cuenta AXA - Base Descargar + Agregar Filtros Póliza : G…" at bounding box center [624, 413] width 905 height 737
click at [629, 158] on div "+ Agregar Filtros Póliza : GJA028680200" at bounding box center [624, 165] width 905 height 53
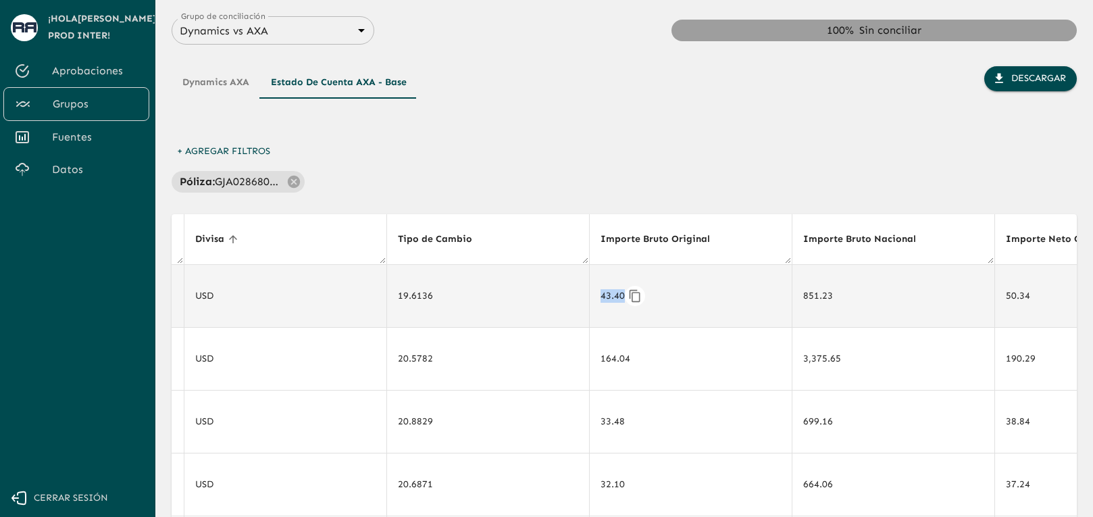
drag, startPoint x: 596, startPoint y: 296, endPoint x: 616, endPoint y: 297, distance: 19.6
click at [616, 297] on div "43.40" at bounding box center [690, 296] width 180 height 20
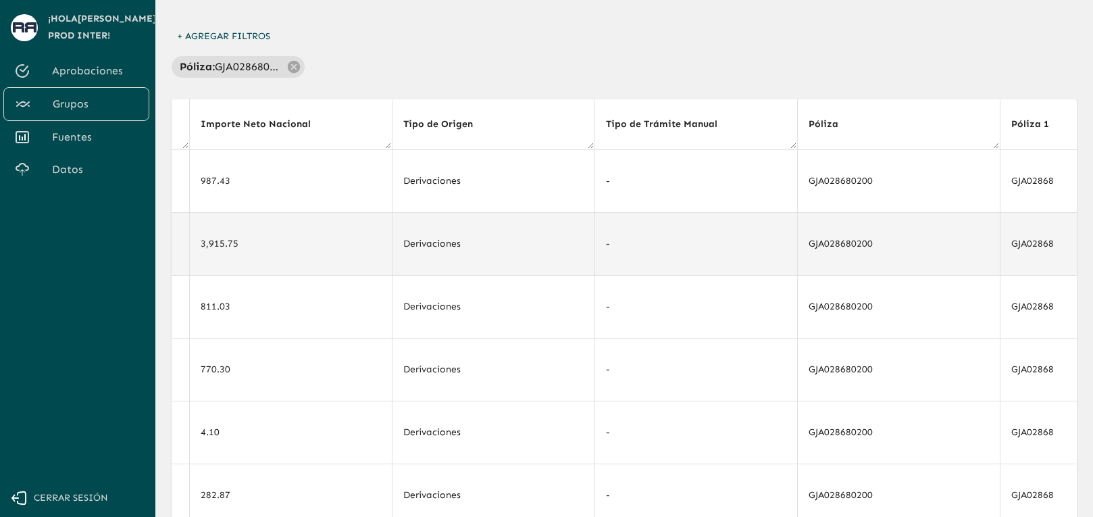
scroll to position [0, 844]
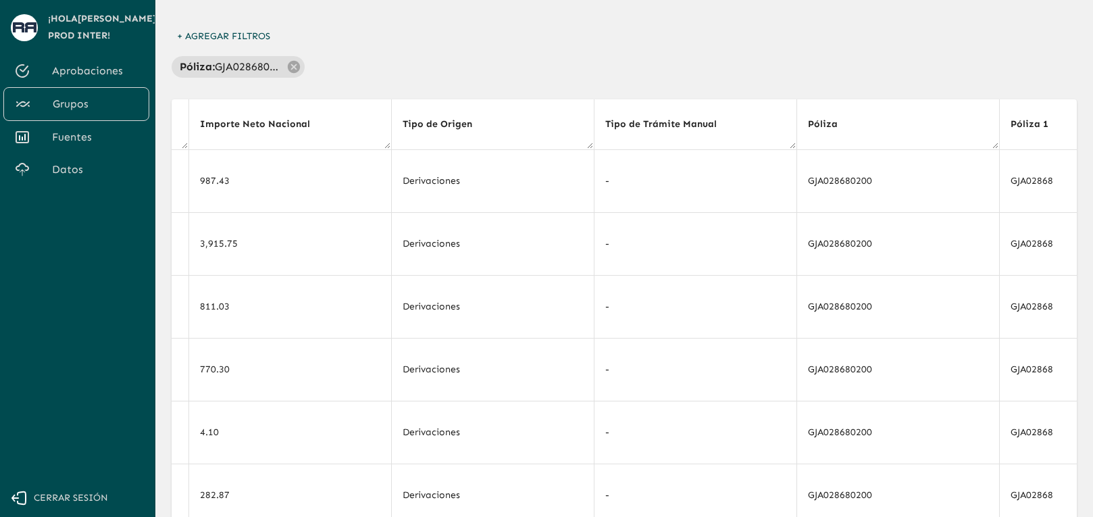
click at [760, 55] on div "+ Agregar Filtros Póliza : GJA028680200" at bounding box center [624, 50] width 905 height 53
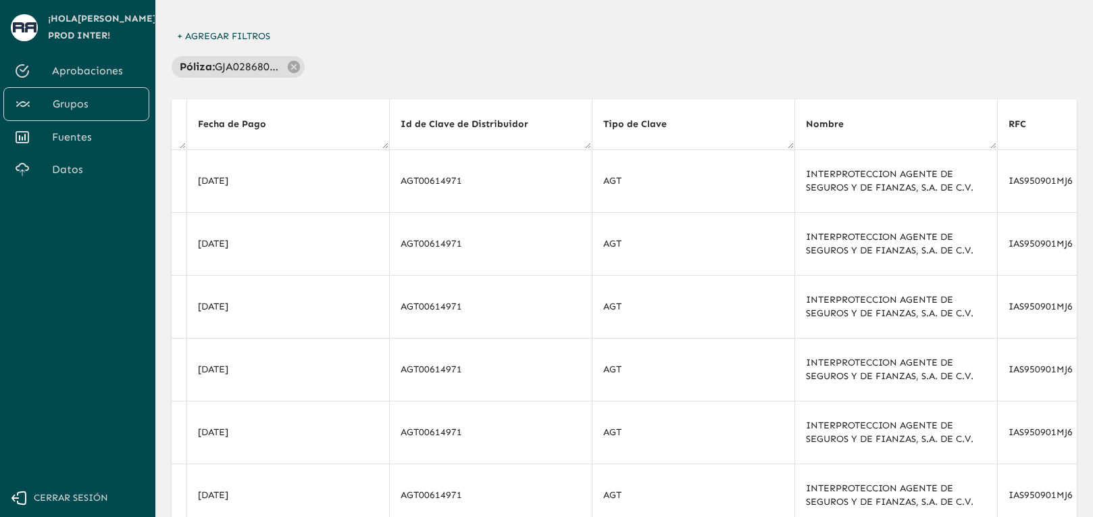
scroll to position [0, 7537]
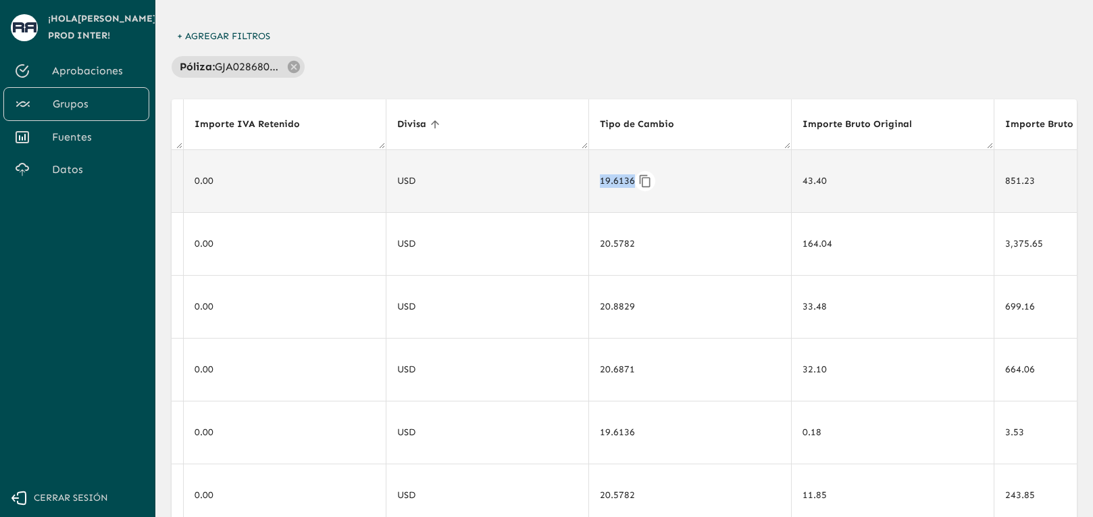
drag, startPoint x: 594, startPoint y: 180, endPoint x: 625, endPoint y: 182, distance: 31.2
click at [625, 182] on div "19.6136" at bounding box center [690, 181] width 180 height 20
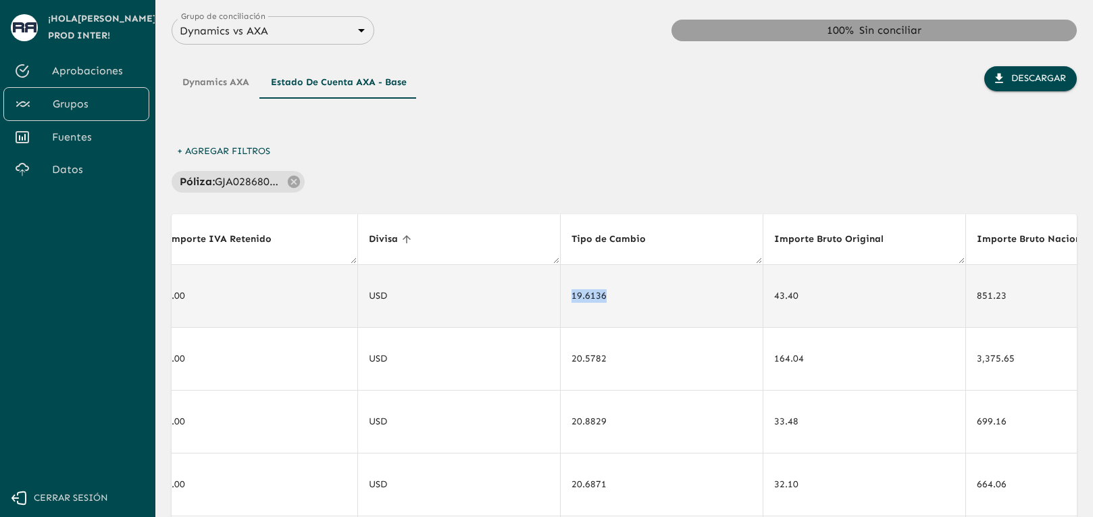
scroll to position [0, 7546]
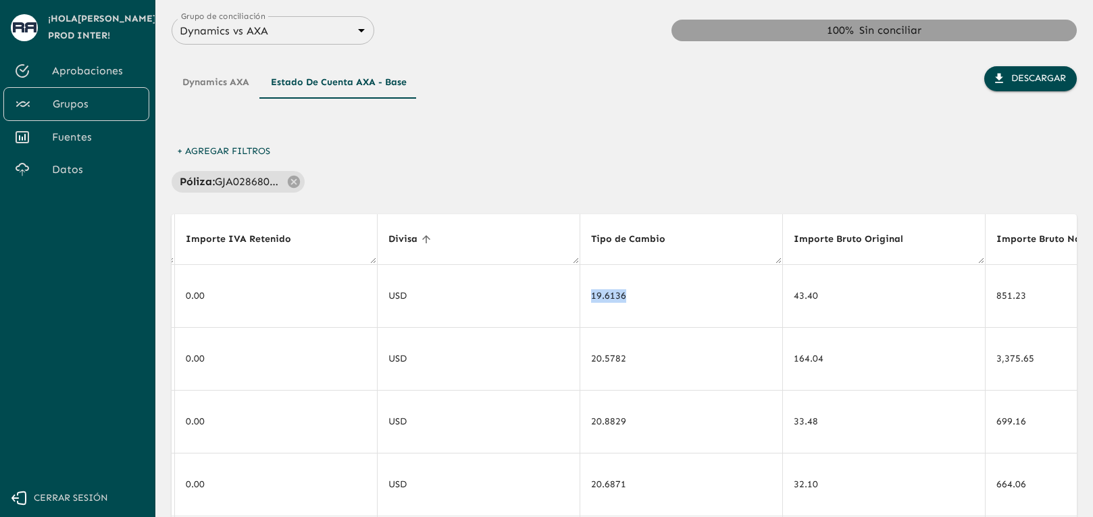
click at [224, 81] on button "Dynamics AXA" at bounding box center [216, 82] width 88 height 32
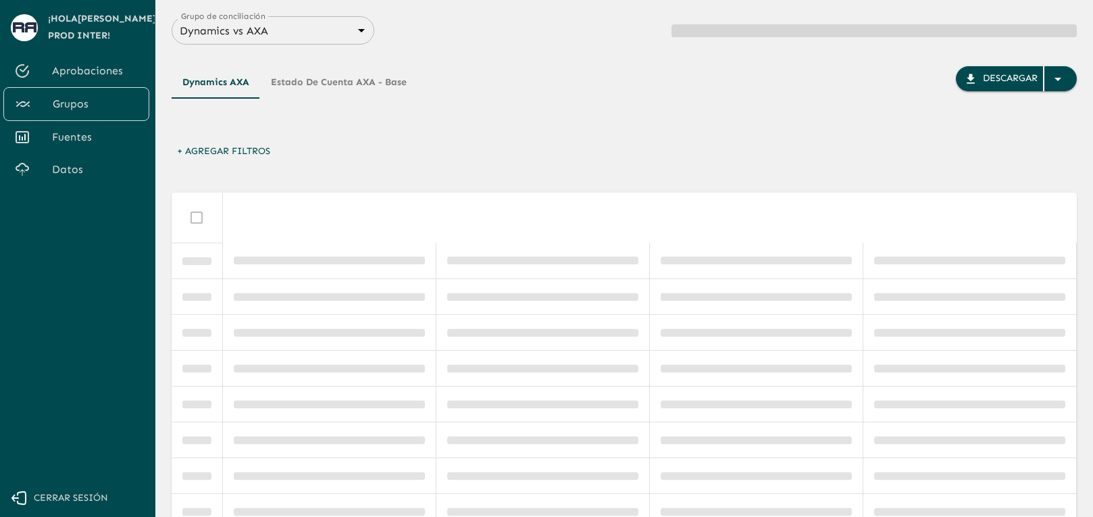
scroll to position [0, 2667]
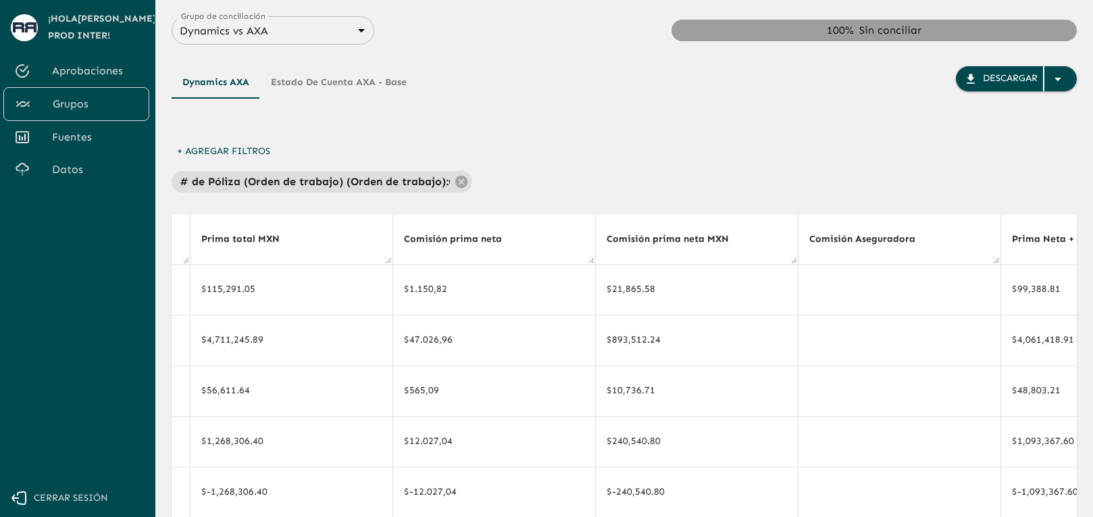
click at [567, 126] on div "Dynamics AXA Estado de cuenta AXA - Base Descargar" at bounding box center [624, 102] width 905 height 73
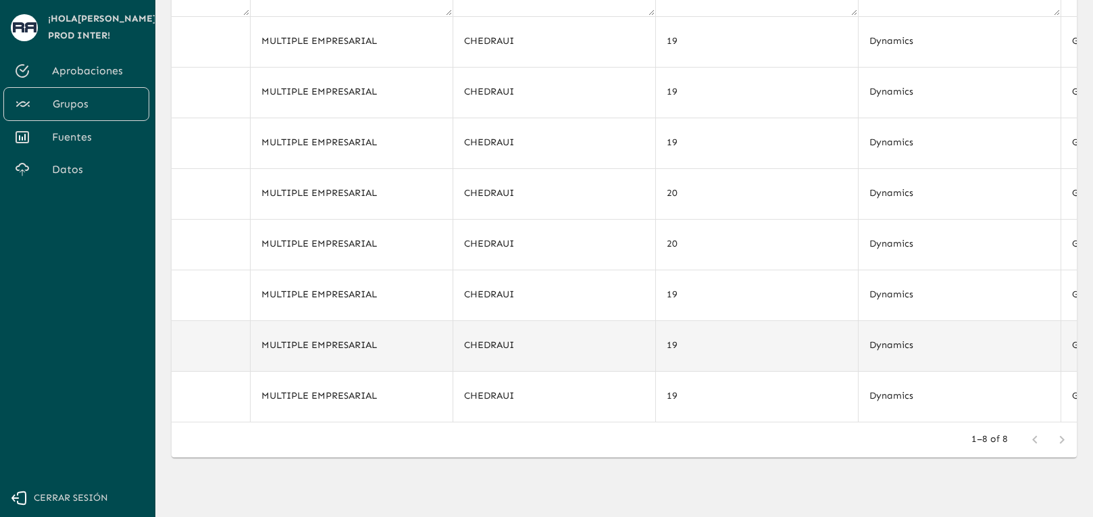
scroll to position [0, 0]
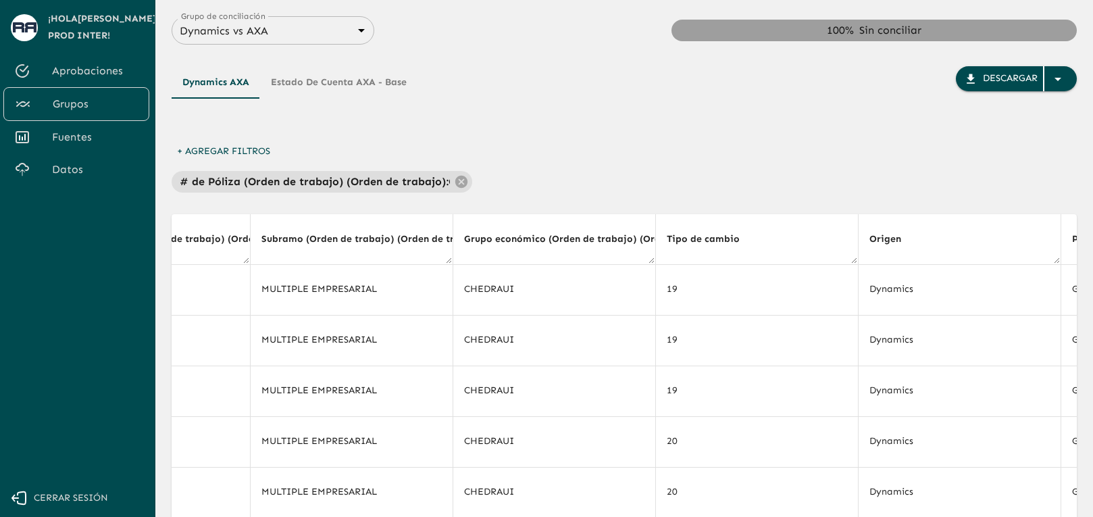
click at [723, 108] on div "Dynamics AXA Estado de cuenta AXA - Base Descargar" at bounding box center [624, 102] width 905 height 73
click at [461, 183] on icon at bounding box center [461, 181] width 12 height 12
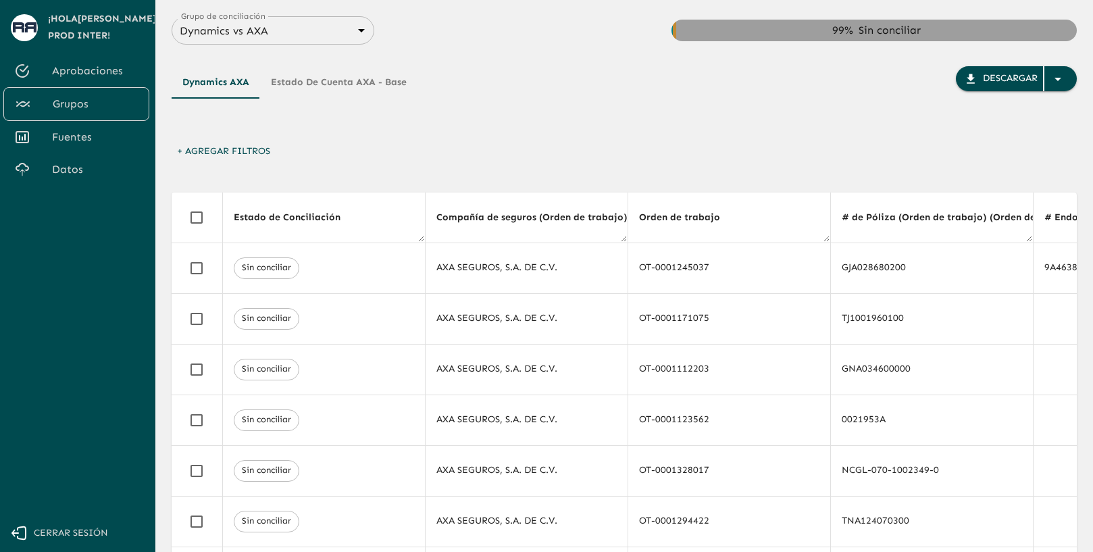
scroll to position [0, 4633]
